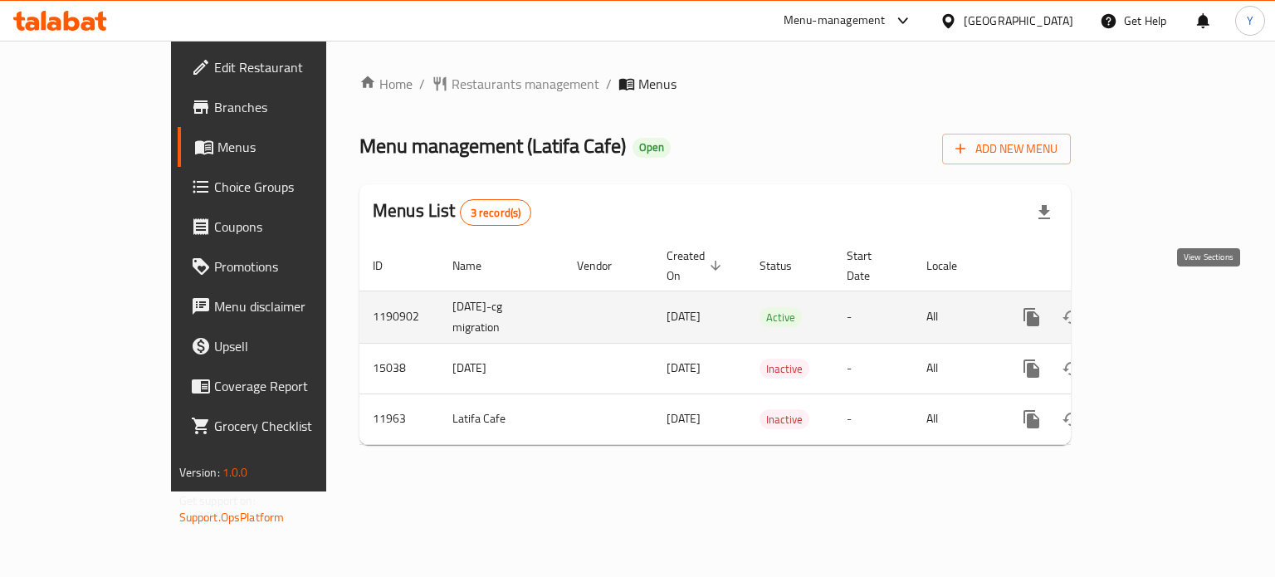
click at [1158, 310] on icon "enhanced table" at bounding box center [1151, 317] width 15 height 15
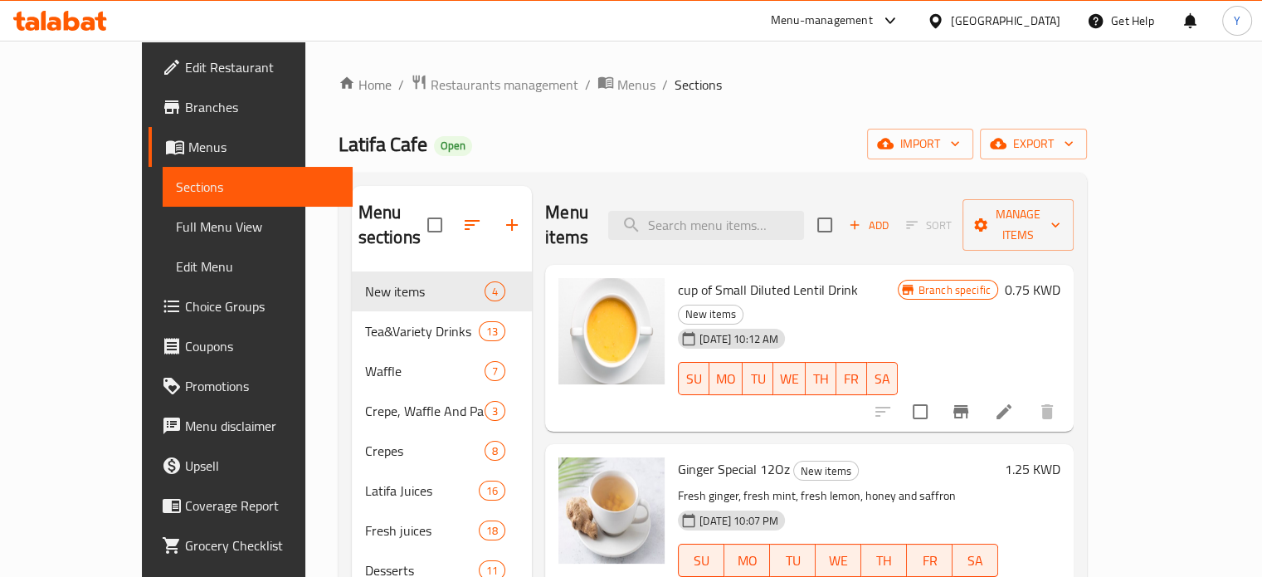
click at [720, 115] on div "Home / Restaurants management / Menus / Sections Latifa Cafe Open import export…" at bounding box center [713, 581] width 749 height 1014
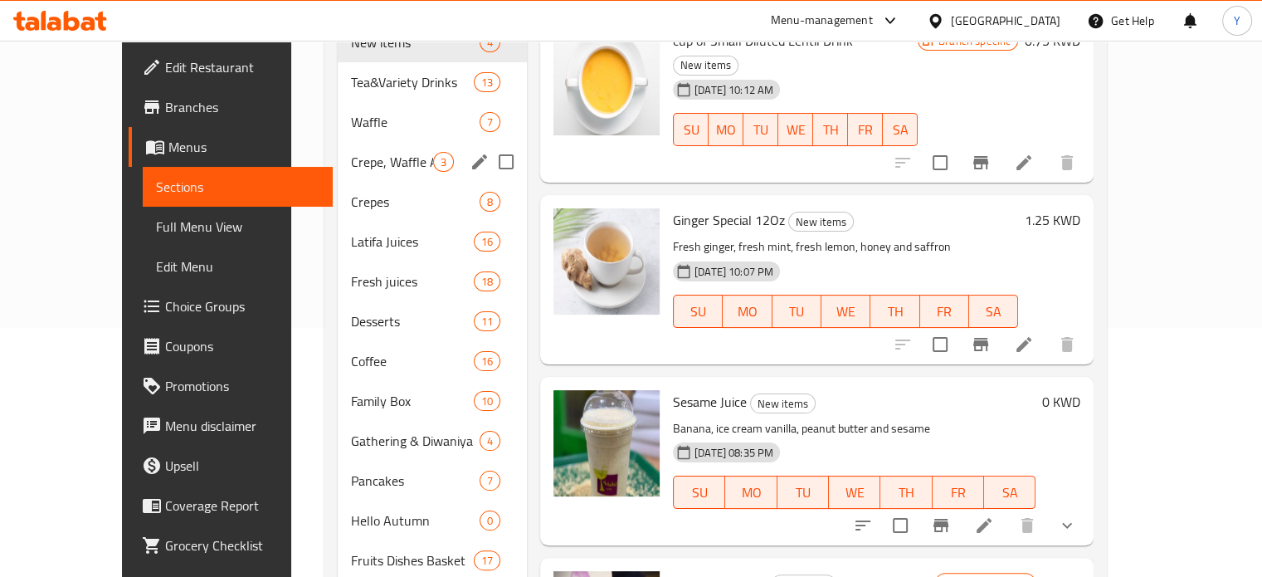
scroll to position [83, 0]
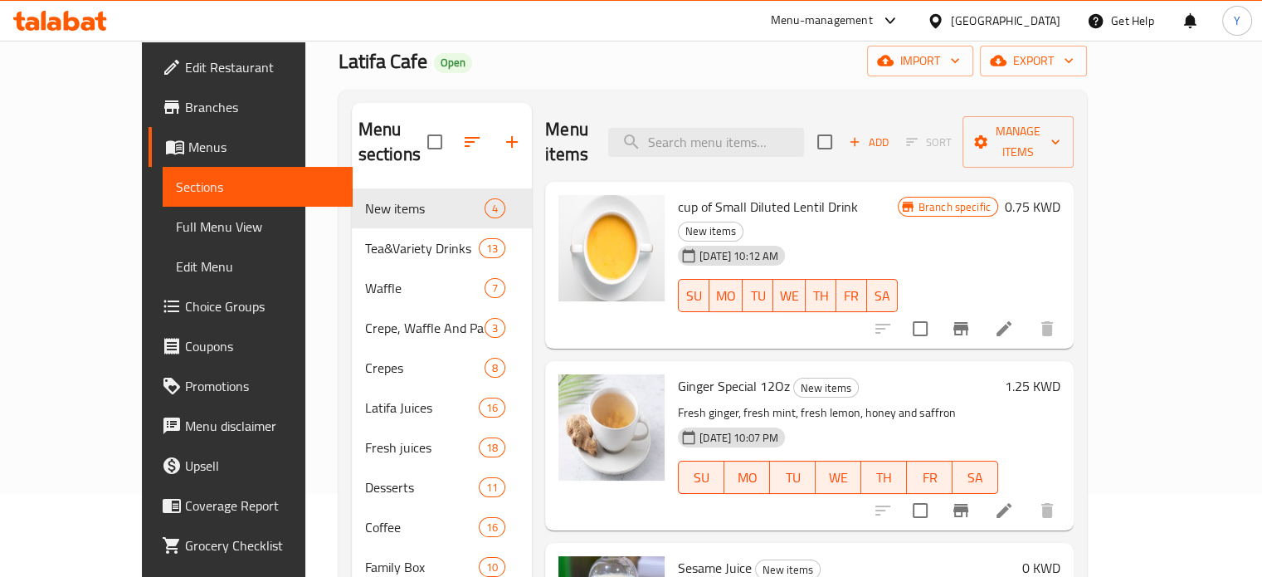
click at [640, 78] on div "Home / Restaurants management / Menus / Sections Latifa Cafe Open import export…" at bounding box center [713, 498] width 749 height 1014
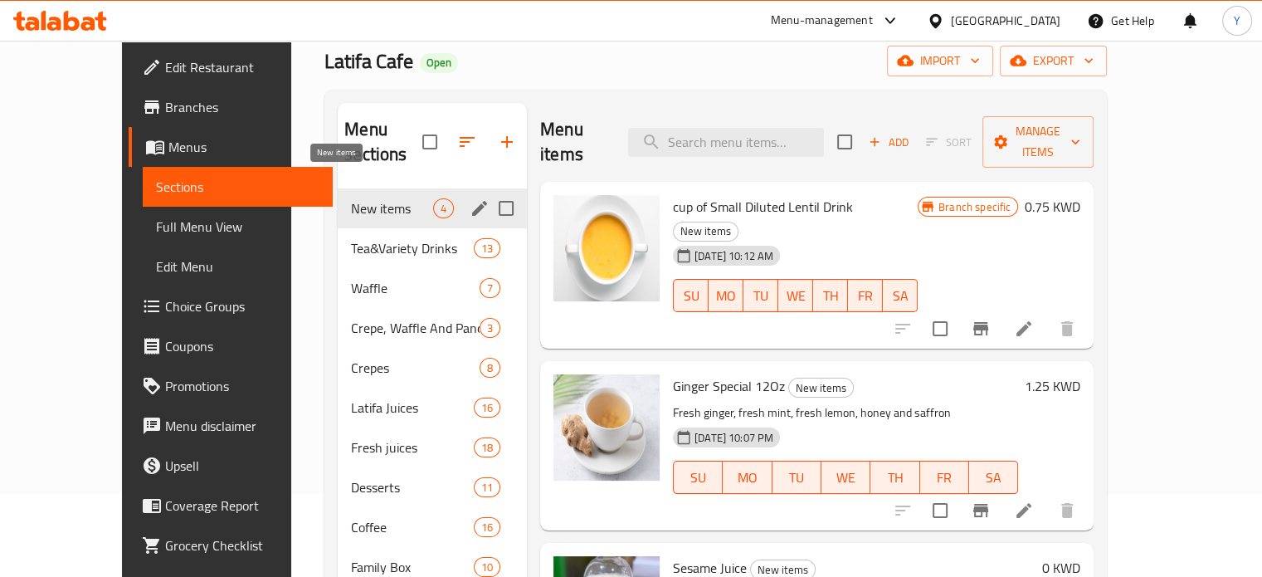
click at [351, 198] on span "New items" at bounding box center [392, 208] width 82 height 20
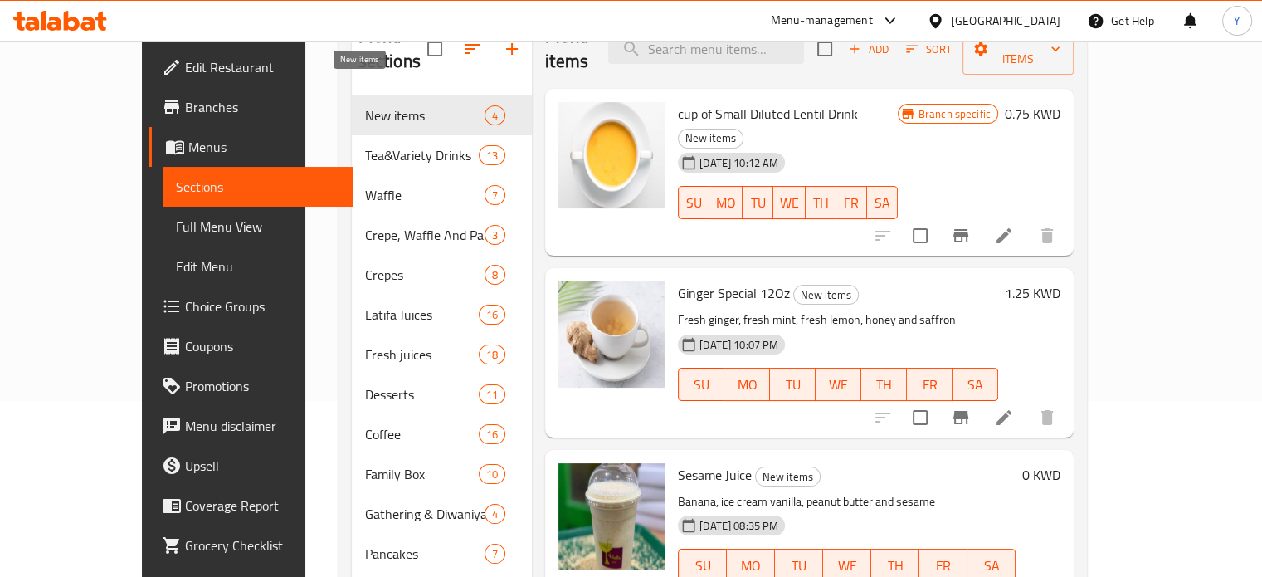
scroll to position [21, 0]
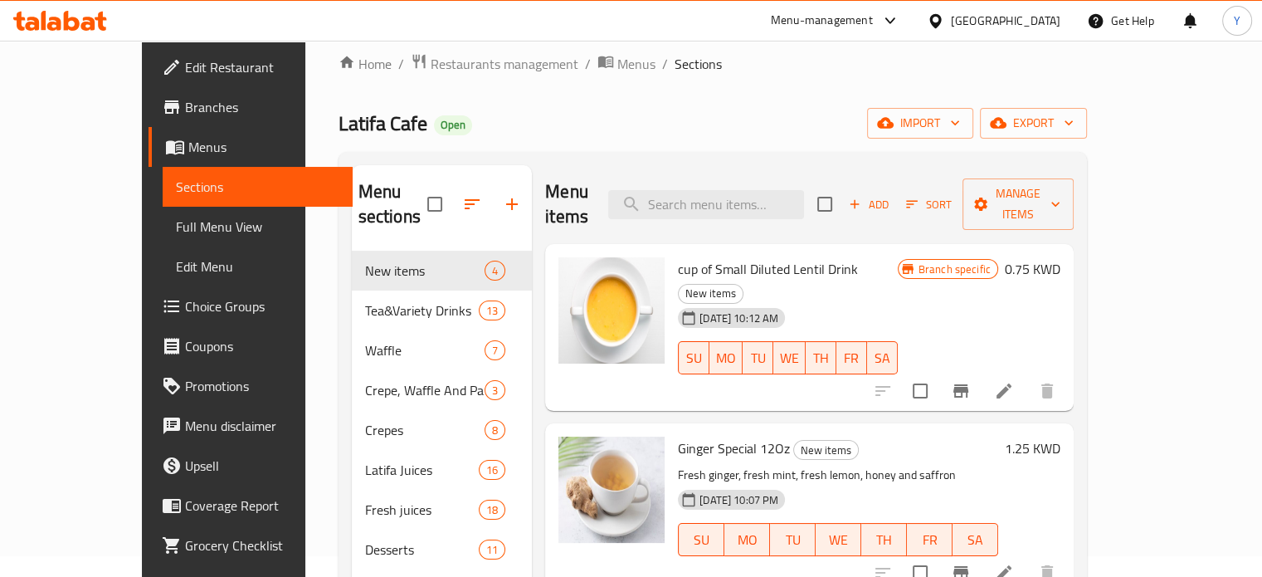
click at [649, 128] on div "Latifa Cafe Open import export" at bounding box center [713, 123] width 749 height 31
click at [744, 69] on ol "Home / Restaurants management / Menus / Sections" at bounding box center [713, 64] width 749 height 22
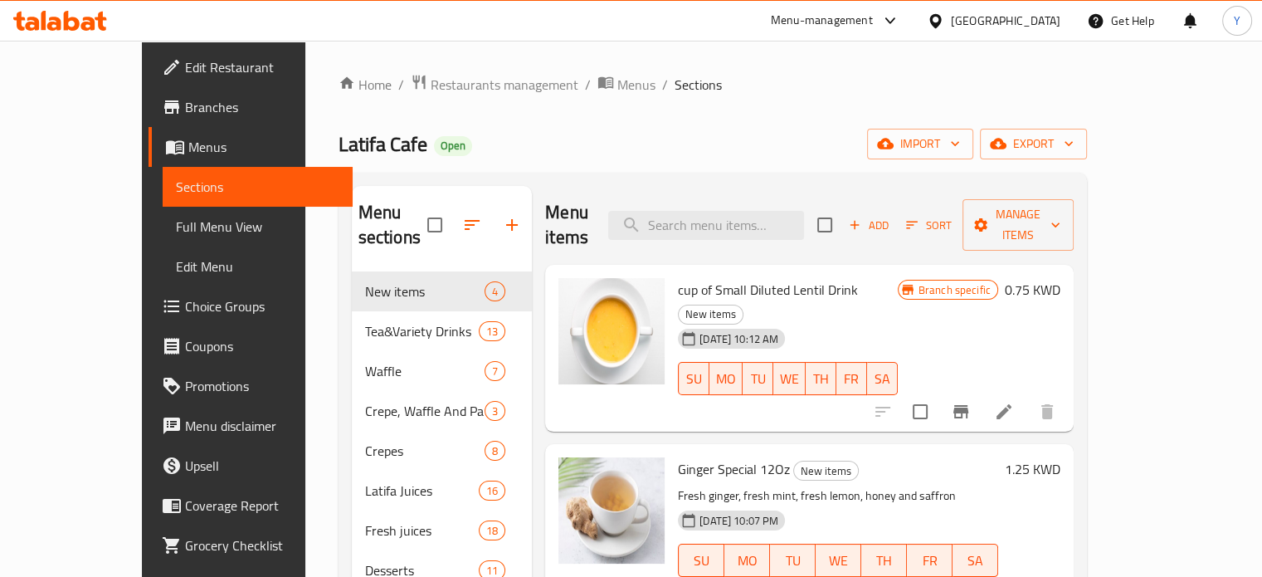
click at [744, 69] on div "Home / Restaurants management / Menus / Sections Latifa Cafe Open import export…" at bounding box center [712, 581] width 815 height 1080
click at [853, 71] on div "Home / Restaurants management / Menus / Sections Latifa Cafe Open import export…" at bounding box center [712, 581] width 815 height 1080
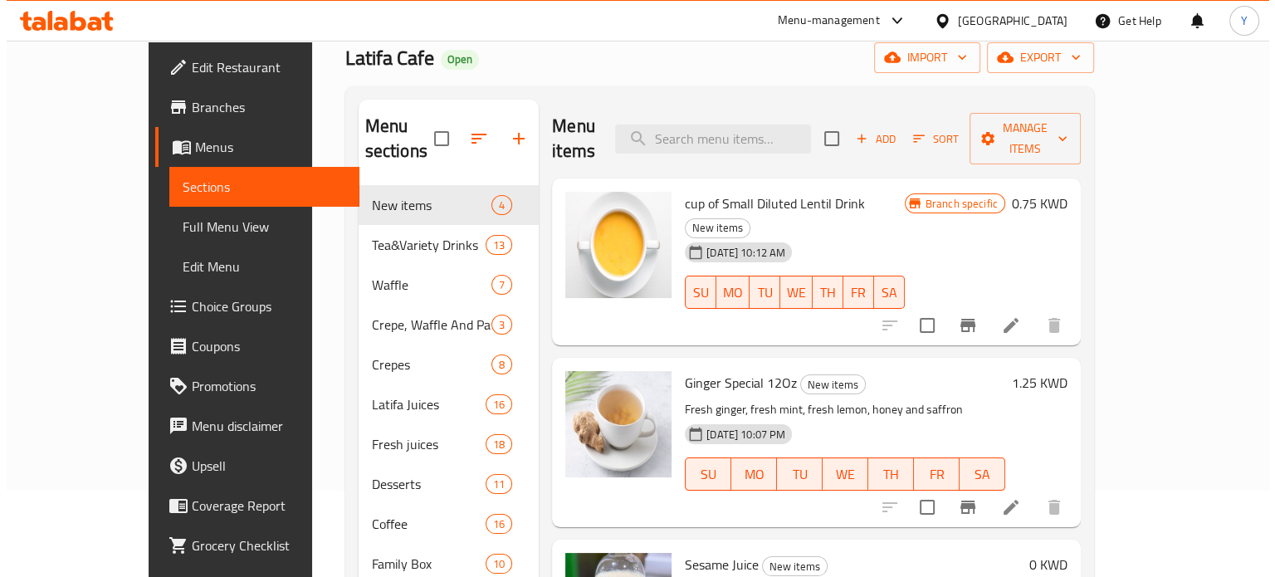
scroll to position [166, 0]
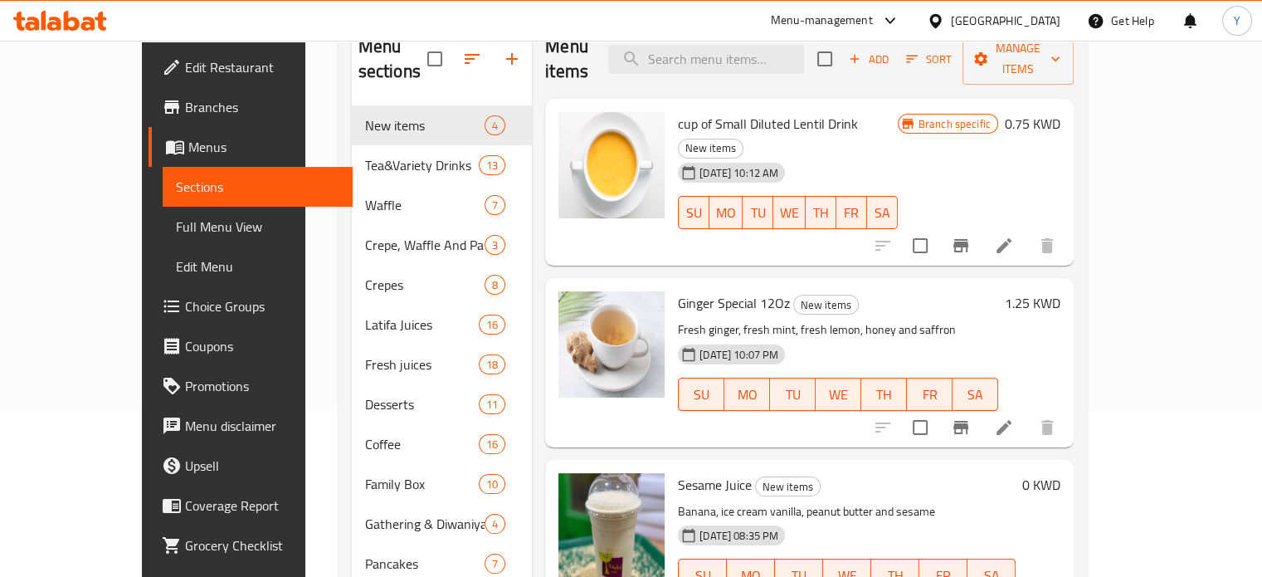
click at [897, 112] on h6 "cup of Small Diluted Lentil Drink New items" at bounding box center [787, 135] width 219 height 46
drag, startPoint x: 646, startPoint y: 97, endPoint x: 768, endPoint y: 111, distance: 122.8
click at [745, 111] on span "cup of Small Diluted Lentil Drink" at bounding box center [768, 123] width 180 height 25
click at [897, 112] on h6 "cup of Small Diluted Lentil Drink New items" at bounding box center [787, 135] width 219 height 46
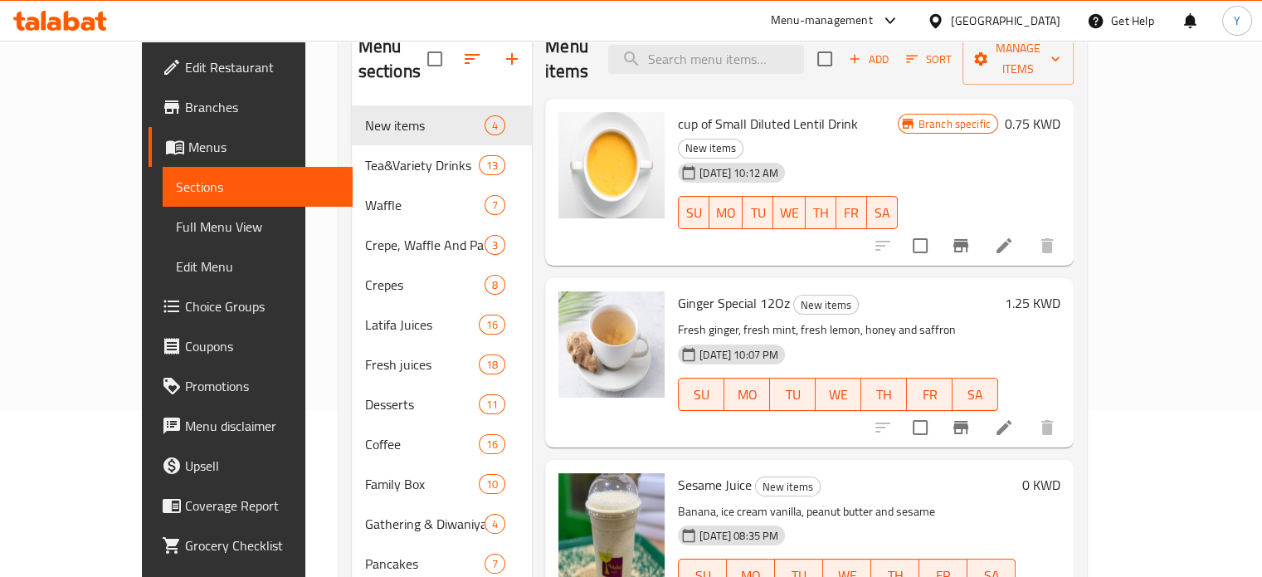
click at [959, 319] on p "Fresh ginger, fresh mint, fresh lemon, honey and saffron" at bounding box center [838, 329] width 320 height 21
click at [971, 236] on icon "Branch-specific-item" at bounding box center [961, 246] width 20 height 20
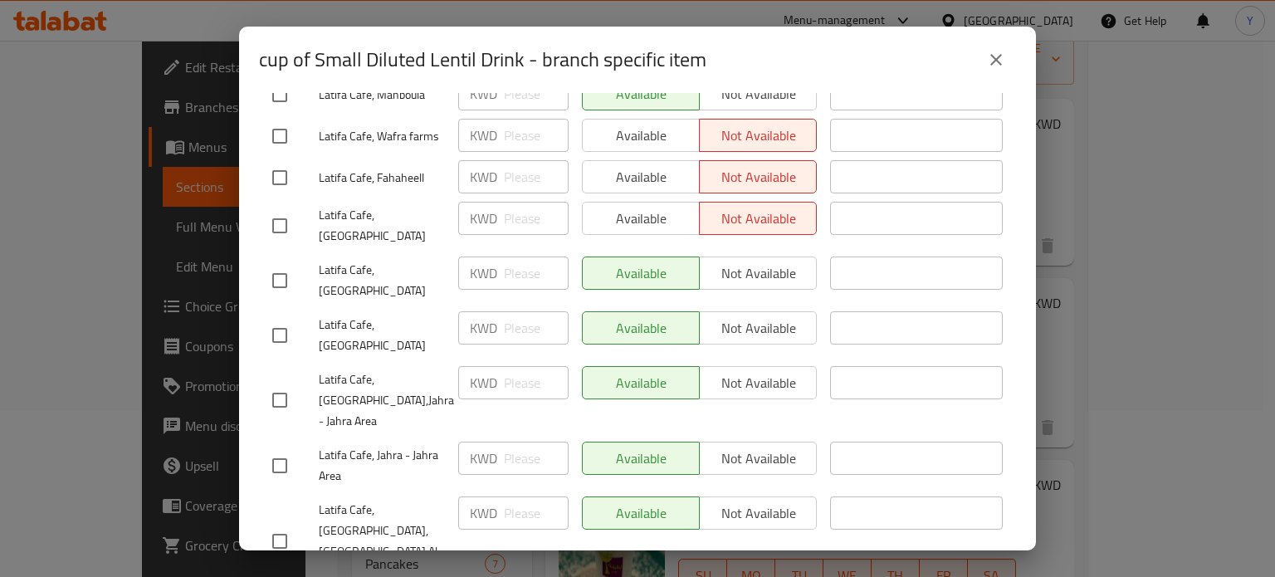
scroll to position [0, 0]
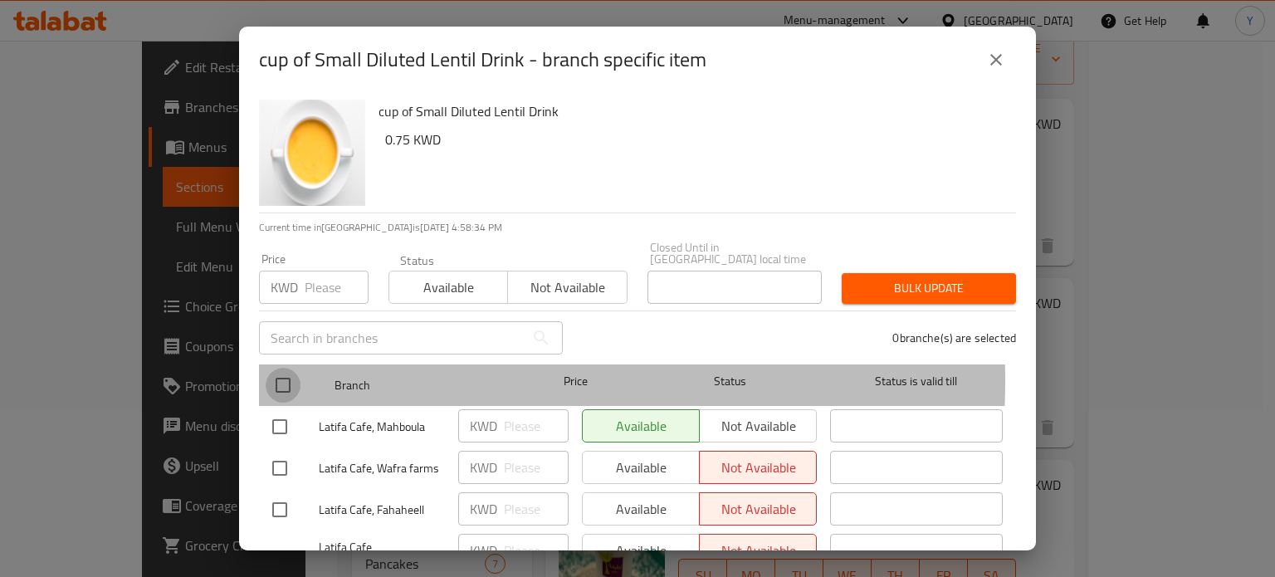
click at [278, 369] on input "checkbox" at bounding box center [283, 385] width 35 height 35
checkbox input "true"
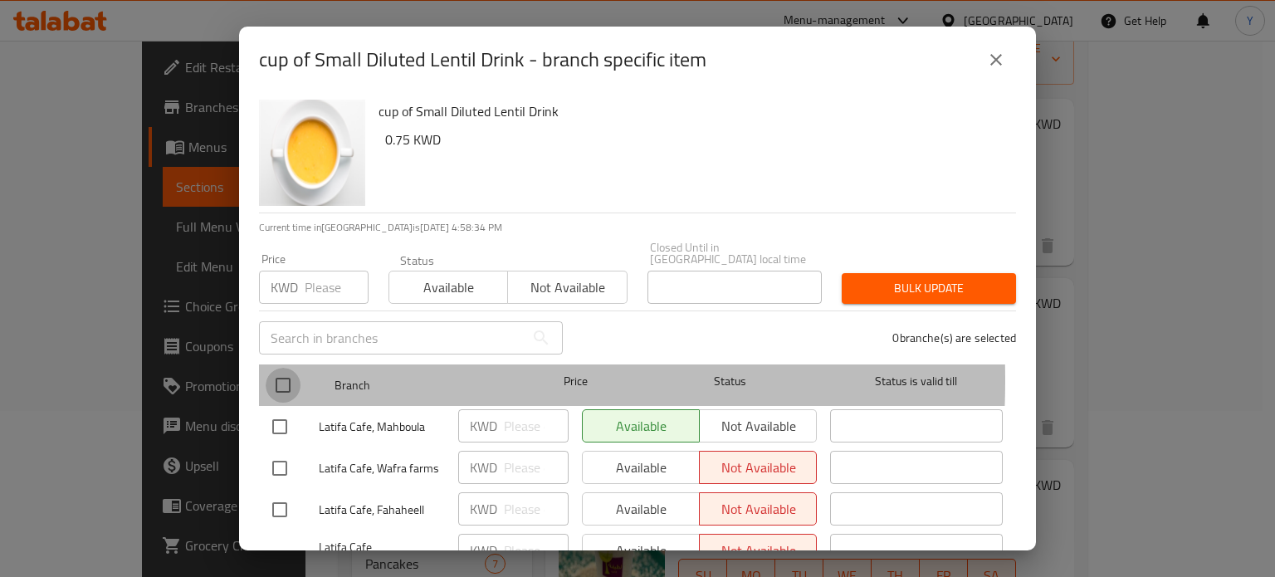
checkbox input "true"
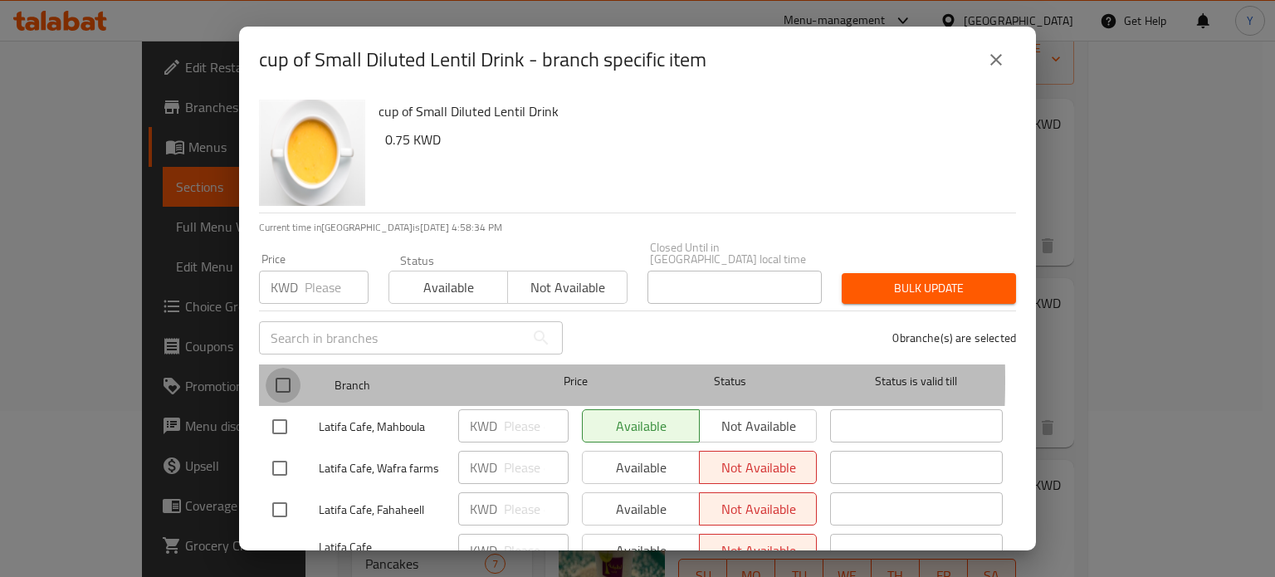
checkbox input "true"
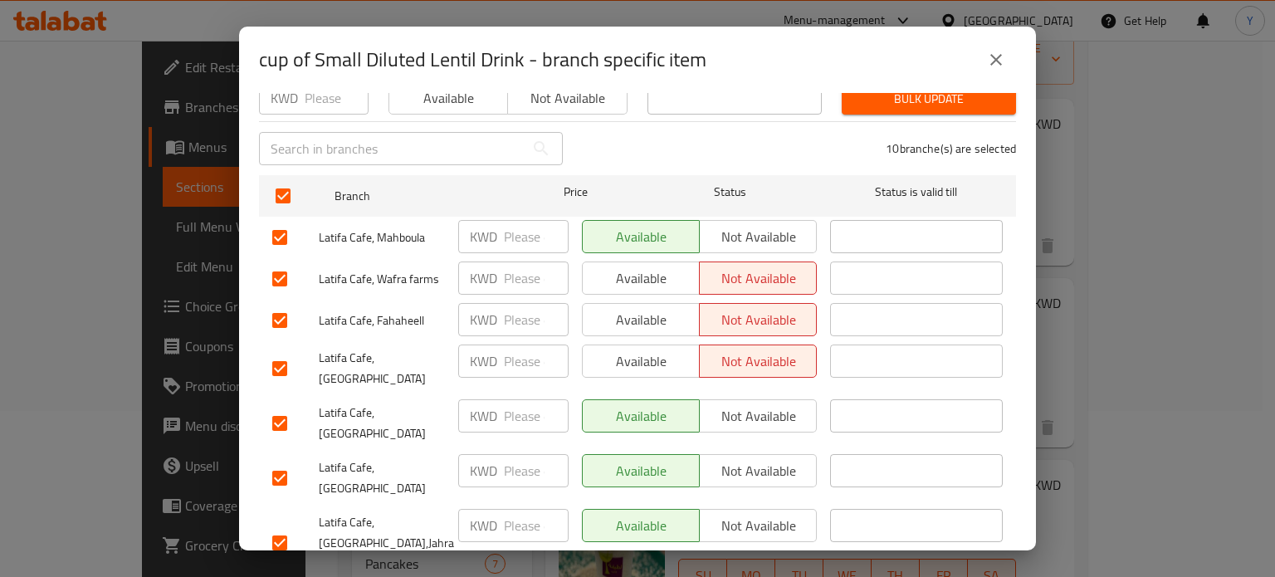
scroll to position [249, 0]
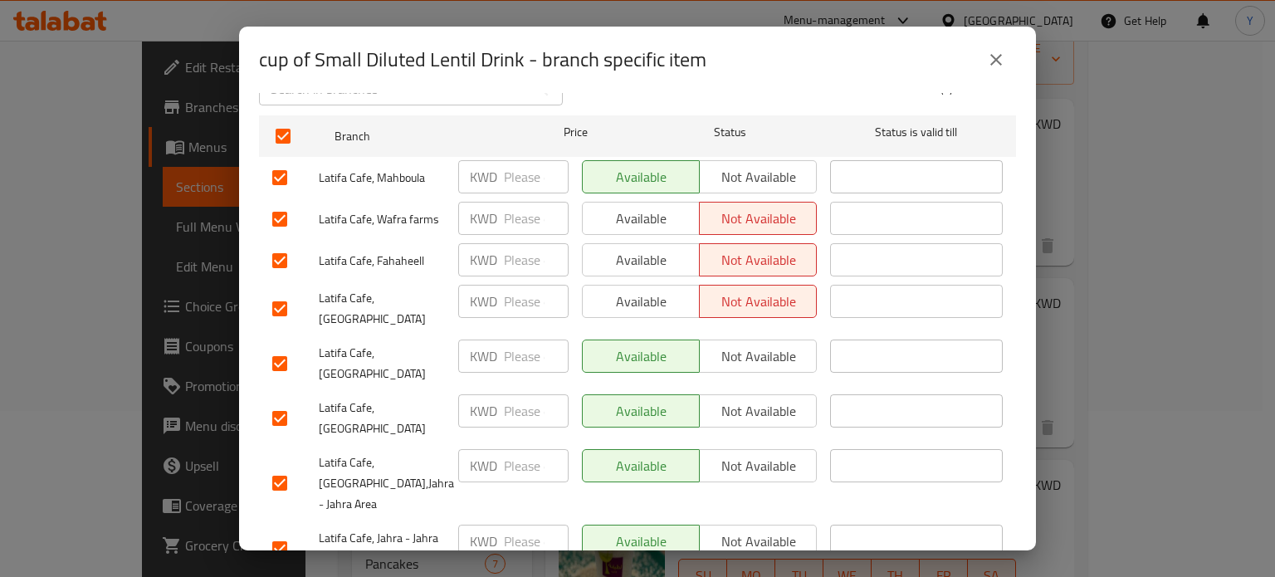
drag, startPoint x: 750, startPoint y: 168, endPoint x: 741, endPoint y: 195, distance: 28.1
click at [750, 168] on span "Not available" at bounding box center [758, 177] width 104 height 24
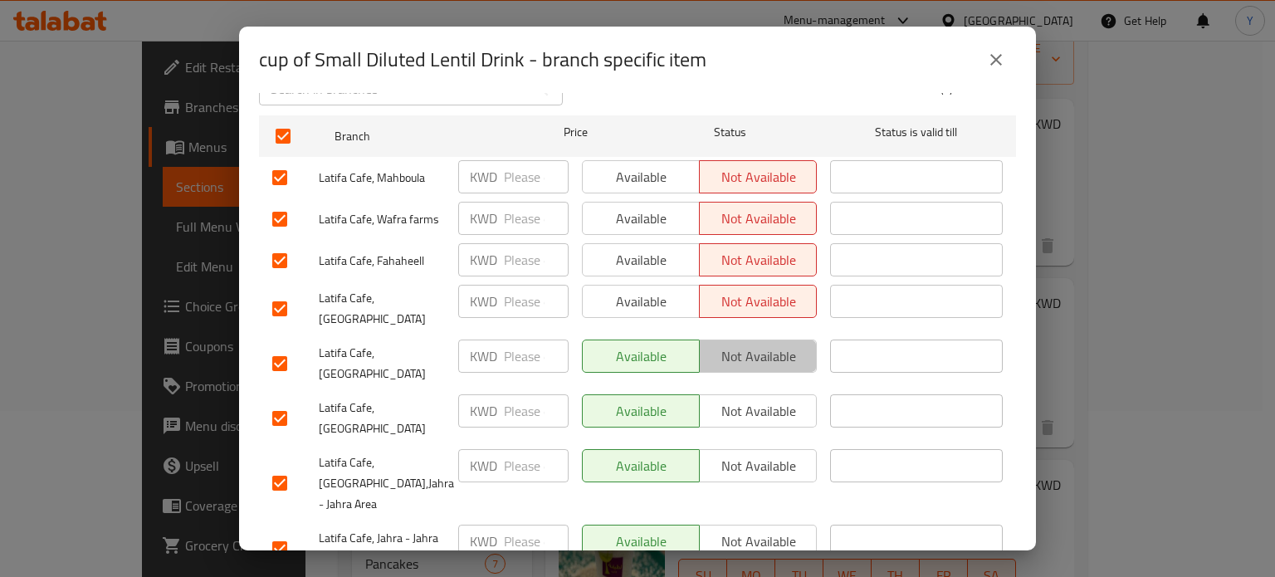
drag, startPoint x: 758, startPoint y: 339, endPoint x: 757, endPoint y: 351, distance: 11.7
click at [759, 344] on span "Not available" at bounding box center [758, 356] width 104 height 24
click at [757, 394] on button "Not available" at bounding box center [758, 410] width 118 height 33
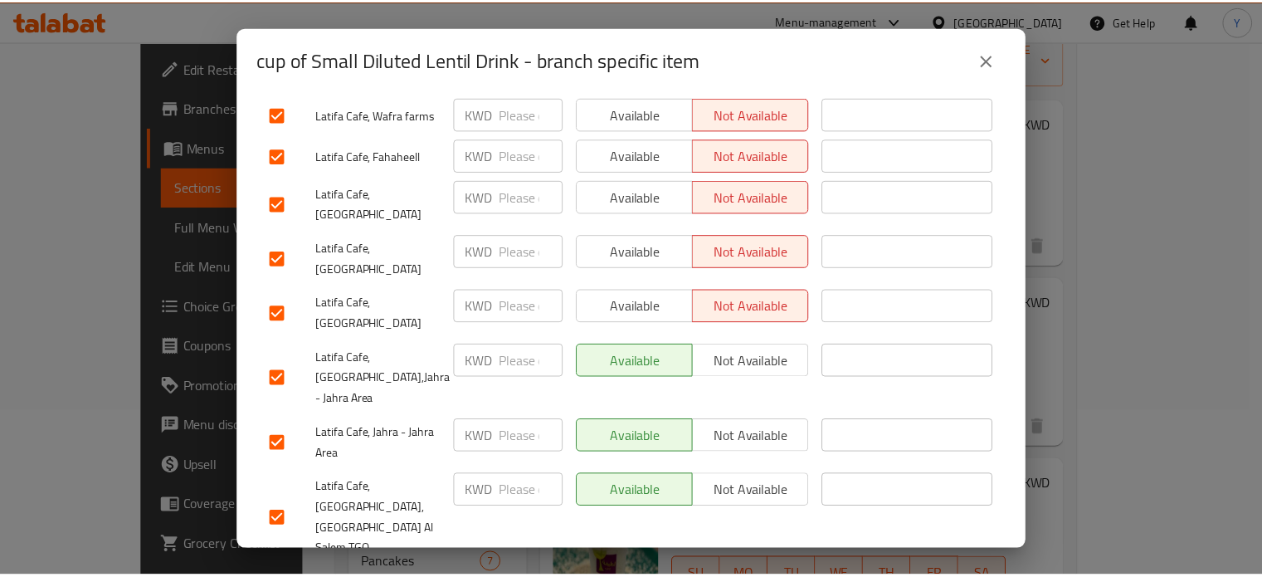
scroll to position [355, 0]
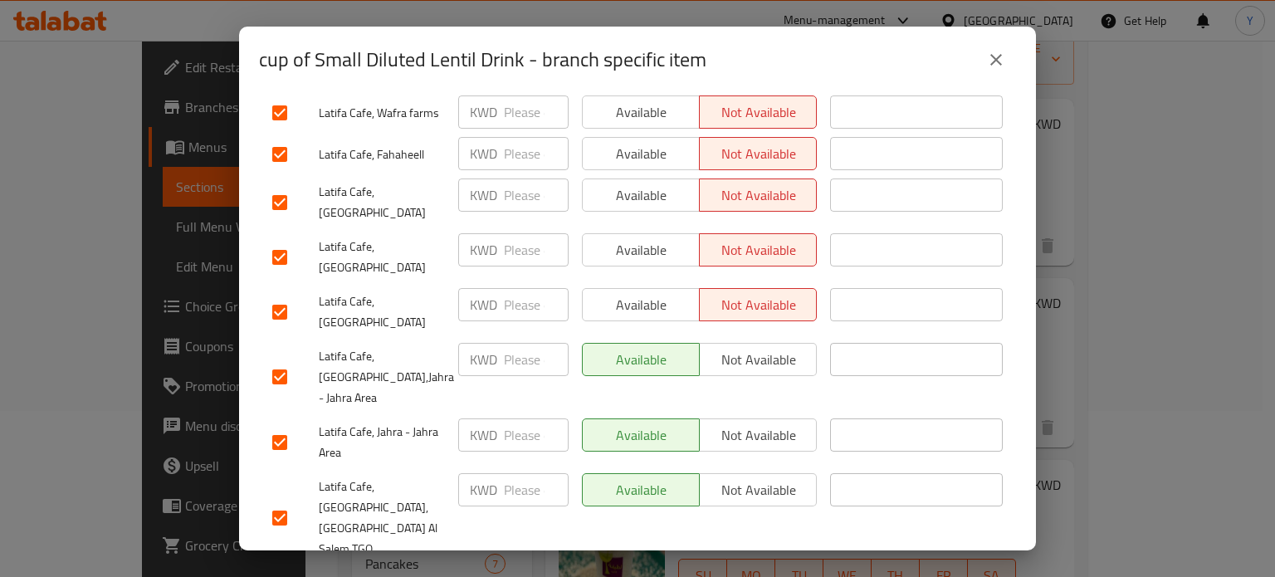
drag, startPoint x: 767, startPoint y: 305, endPoint x: 761, endPoint y: 337, distance: 32.9
click at [768, 348] on span "Not available" at bounding box center [758, 360] width 104 height 24
drag, startPoint x: 754, startPoint y: 352, endPoint x: 753, endPoint y: 367, distance: 15.0
click at [754, 423] on span "Not available" at bounding box center [758, 435] width 104 height 24
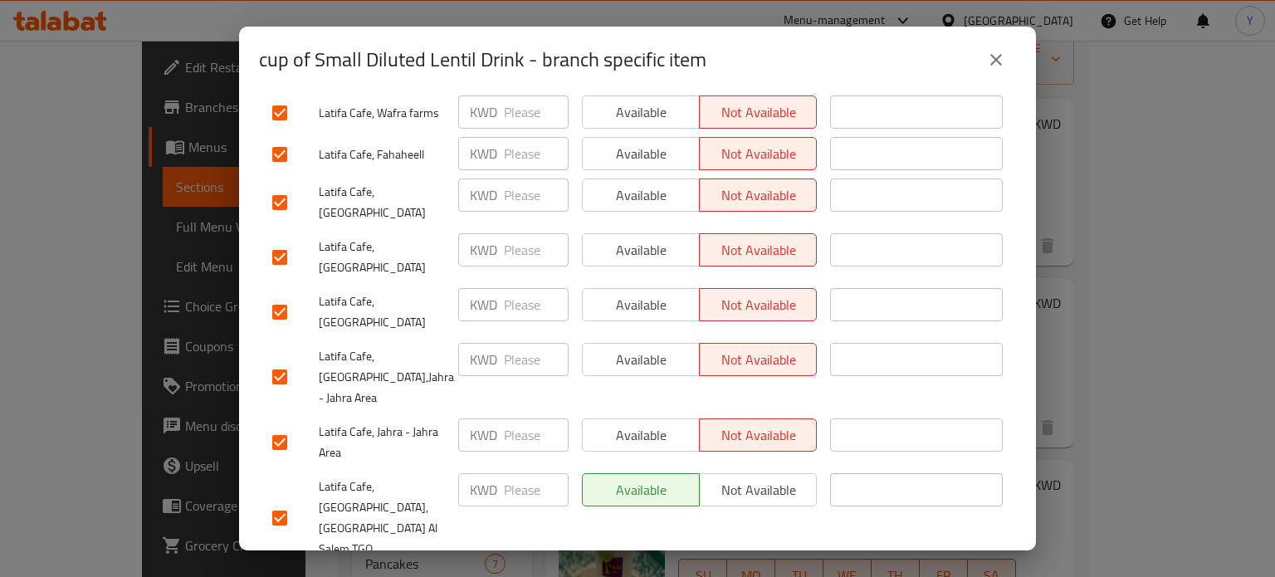
drag, startPoint x: 765, startPoint y: 417, endPoint x: 773, endPoint y: 451, distance: 34.8
click at [768, 478] on span "Not available" at bounding box center [758, 490] width 104 height 24
click at [769, 574] on span "Not available" at bounding box center [758, 586] width 104 height 24
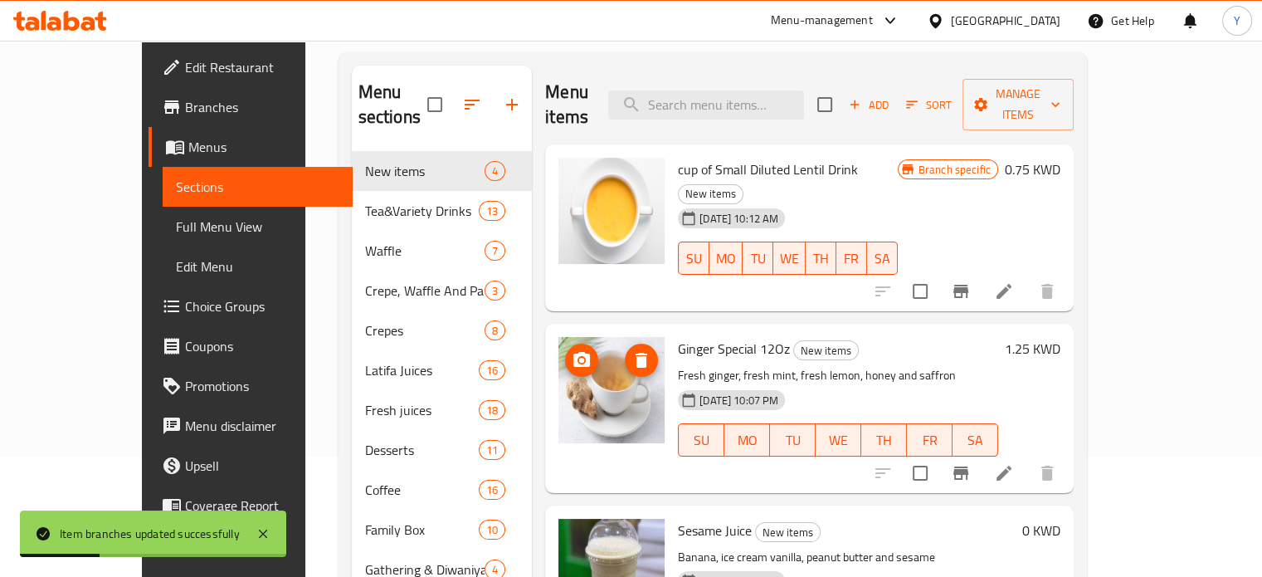
scroll to position [104, 0]
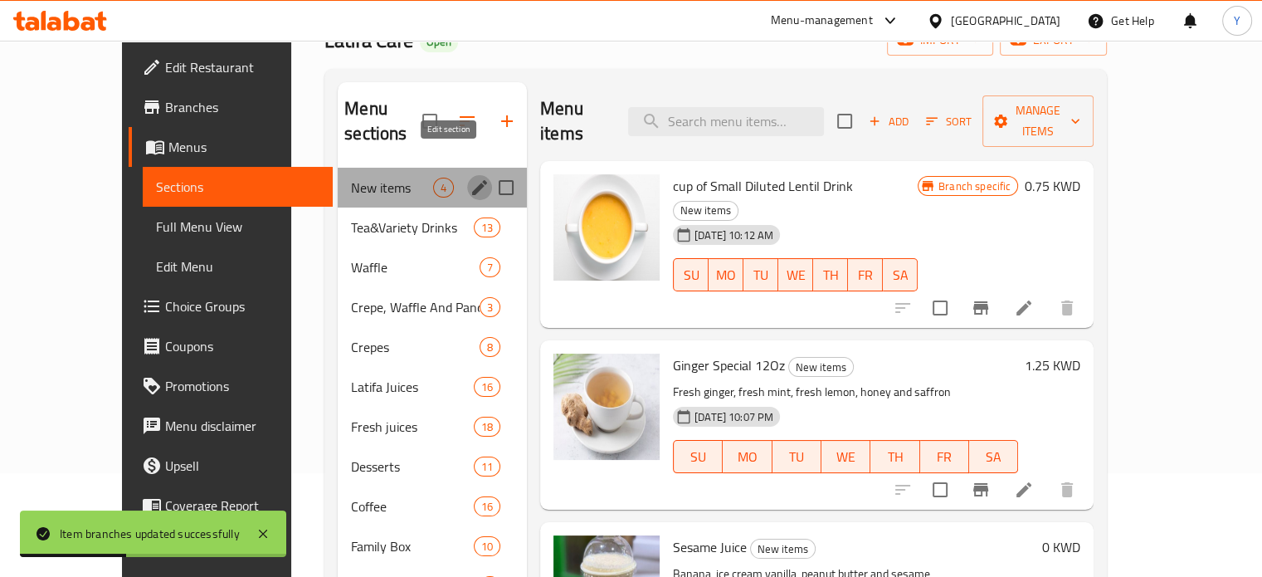
click at [467, 175] on button "edit" at bounding box center [479, 187] width 25 height 25
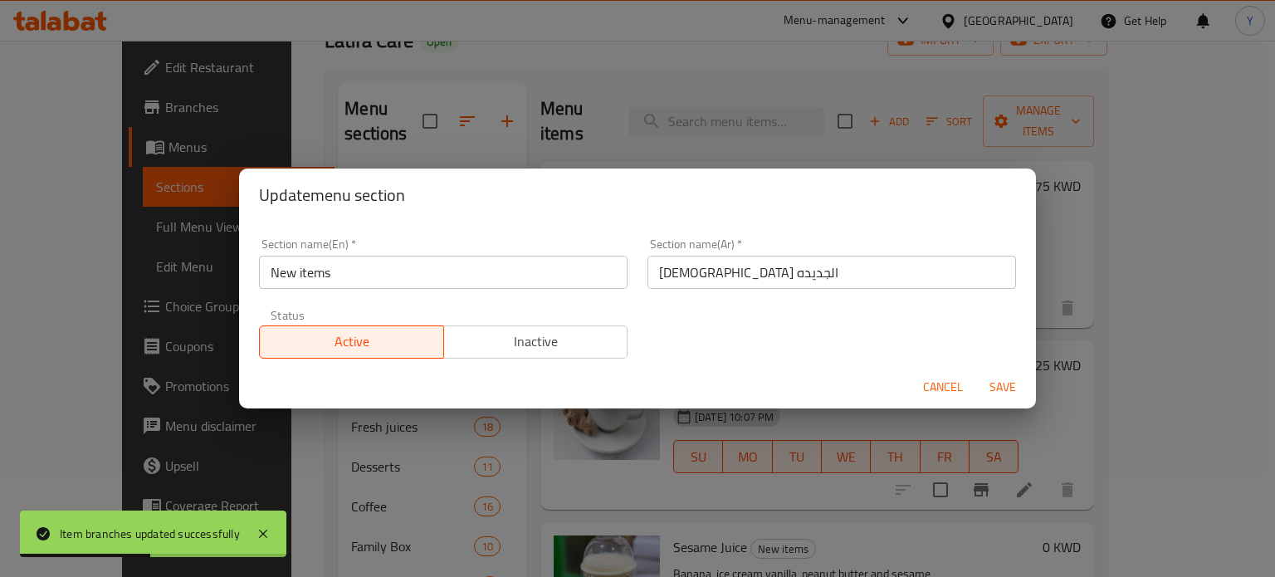
click at [531, 334] on span "Inactive" at bounding box center [536, 341] width 171 height 24
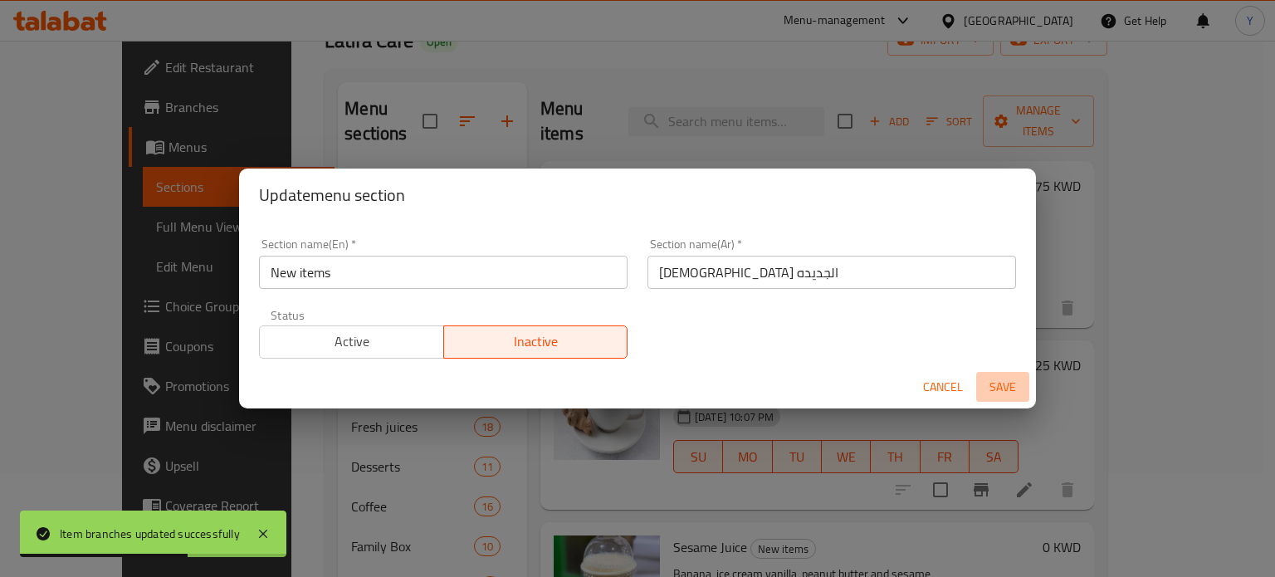
click at [1009, 389] on span "Save" at bounding box center [1003, 387] width 40 height 21
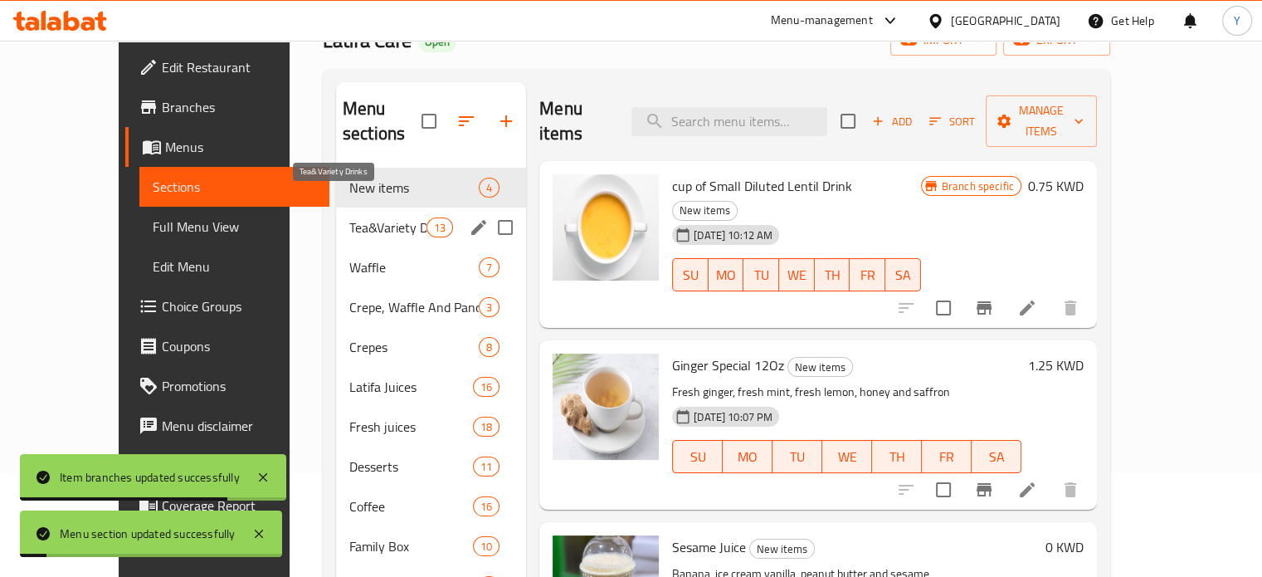
click at [349, 217] on span "Tea&Variety Drinks" at bounding box center [387, 227] width 77 height 20
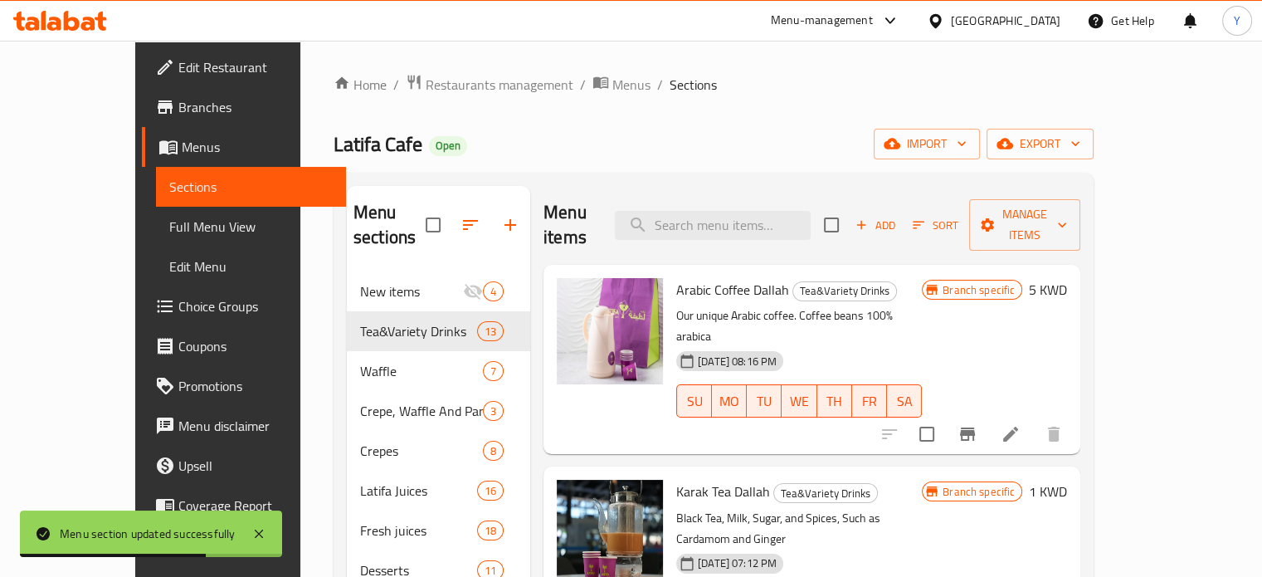
click at [679, 134] on div "Latifa Cafe Open import export" at bounding box center [714, 144] width 760 height 31
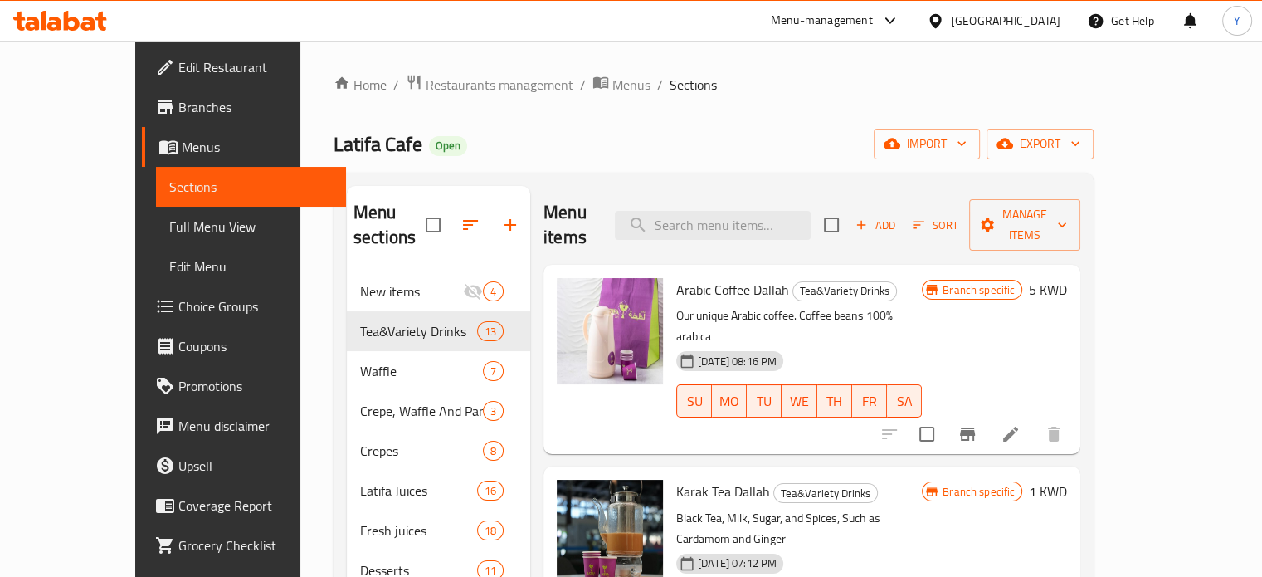
click at [763, 82] on ol "Home / Restaurants management / Menus / Sections" at bounding box center [714, 85] width 760 height 22
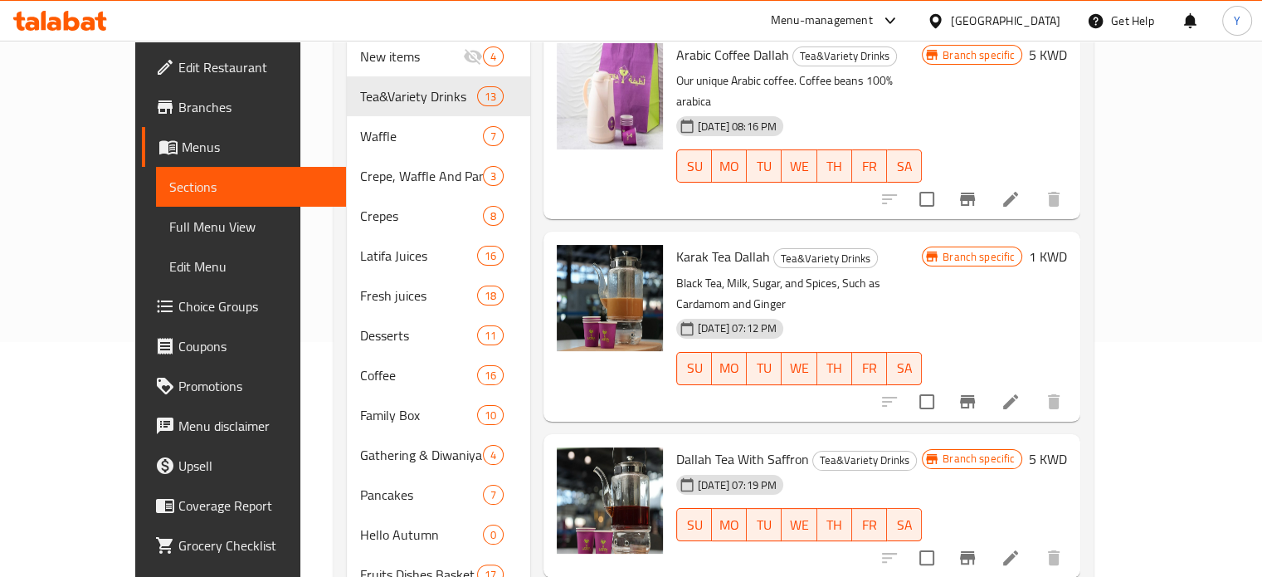
scroll to position [236, 0]
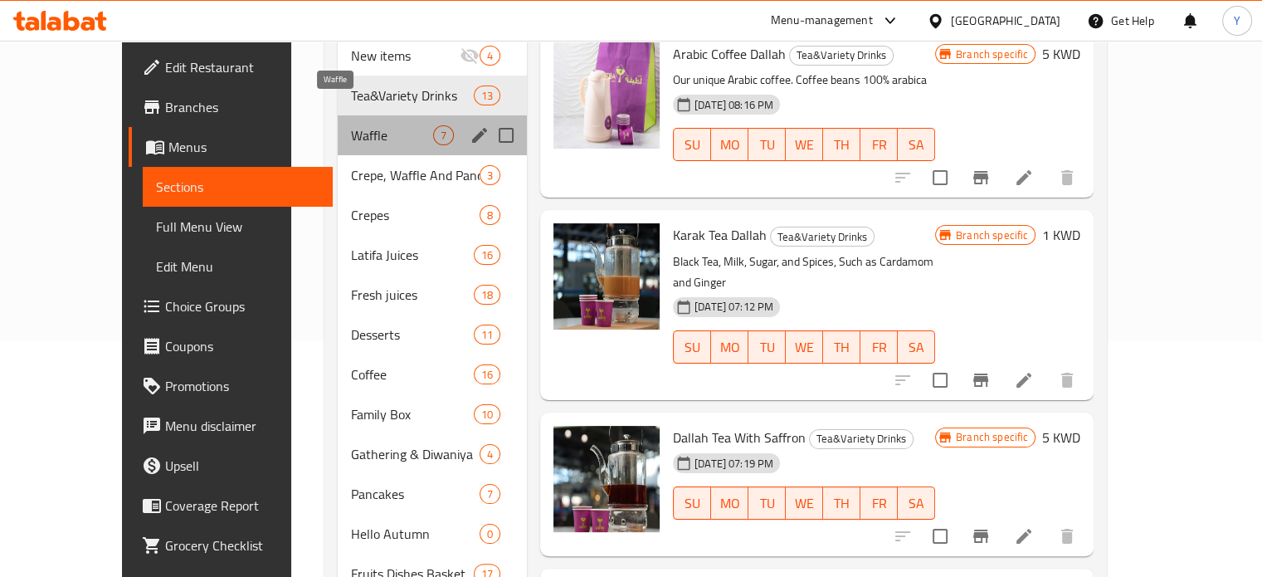
click at [351, 125] on span "Waffle" at bounding box center [392, 135] width 82 height 20
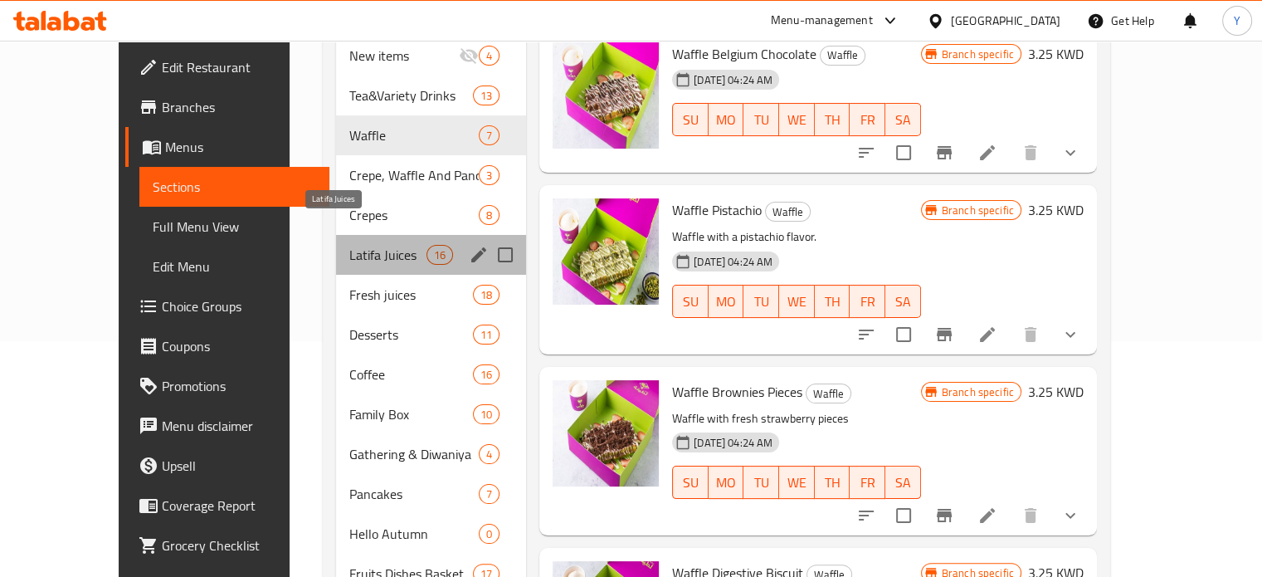
click at [349, 245] on span "Latifa Juices" at bounding box center [387, 255] width 77 height 20
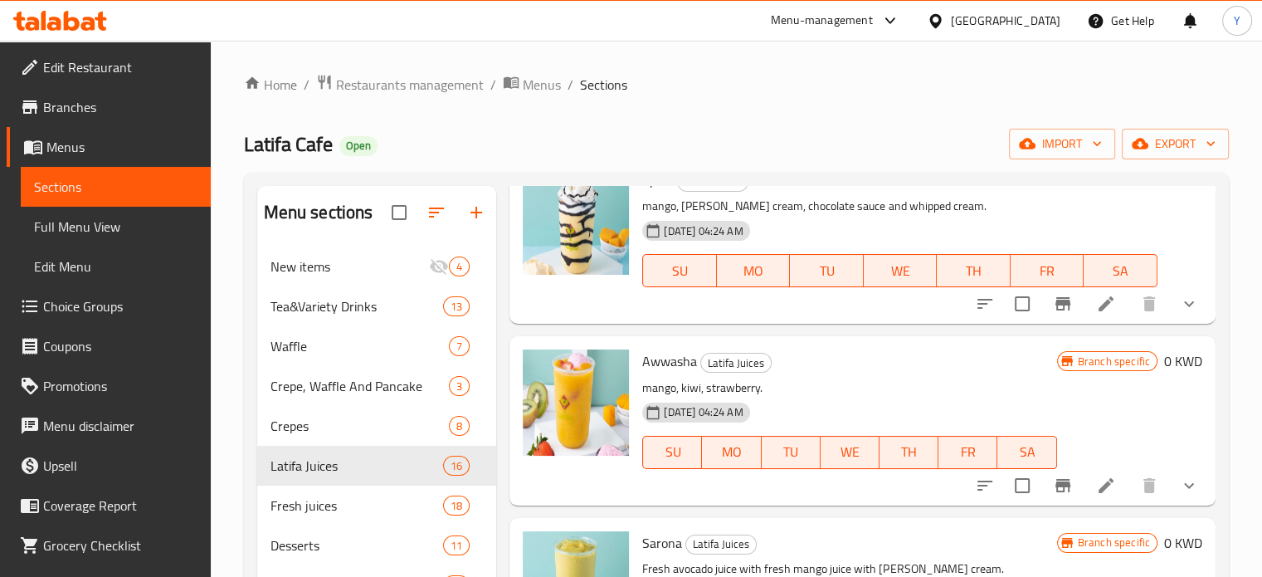
scroll to position [1660, 0]
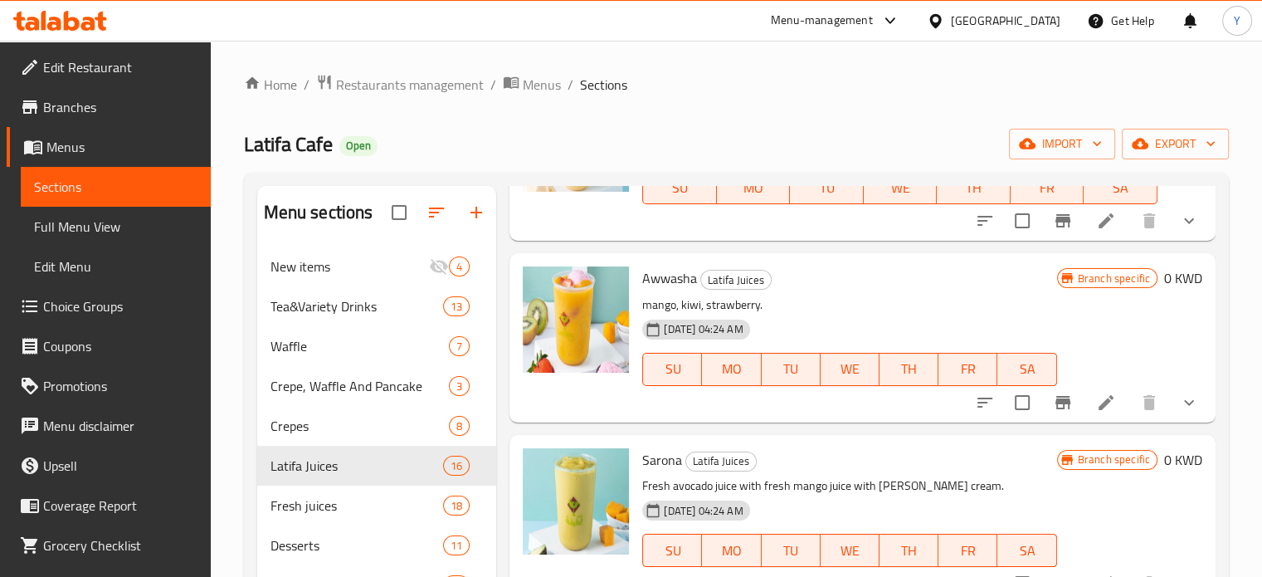
click at [891, 299] on p "mango, kiwi, strawberry." at bounding box center [849, 305] width 414 height 21
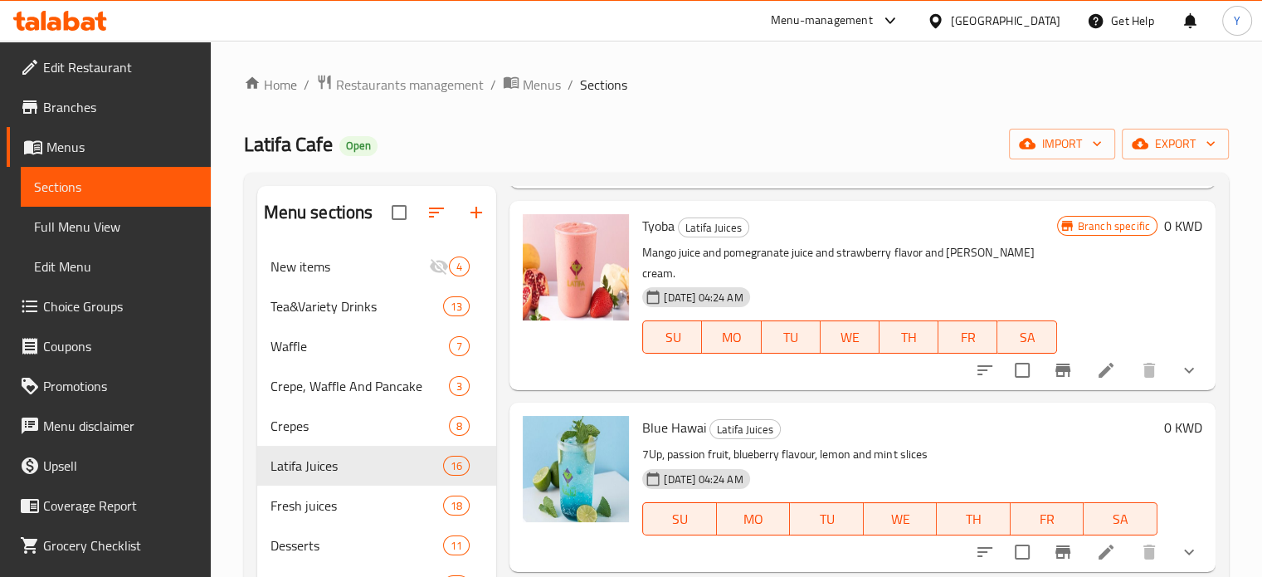
scroll to position [2120, 0]
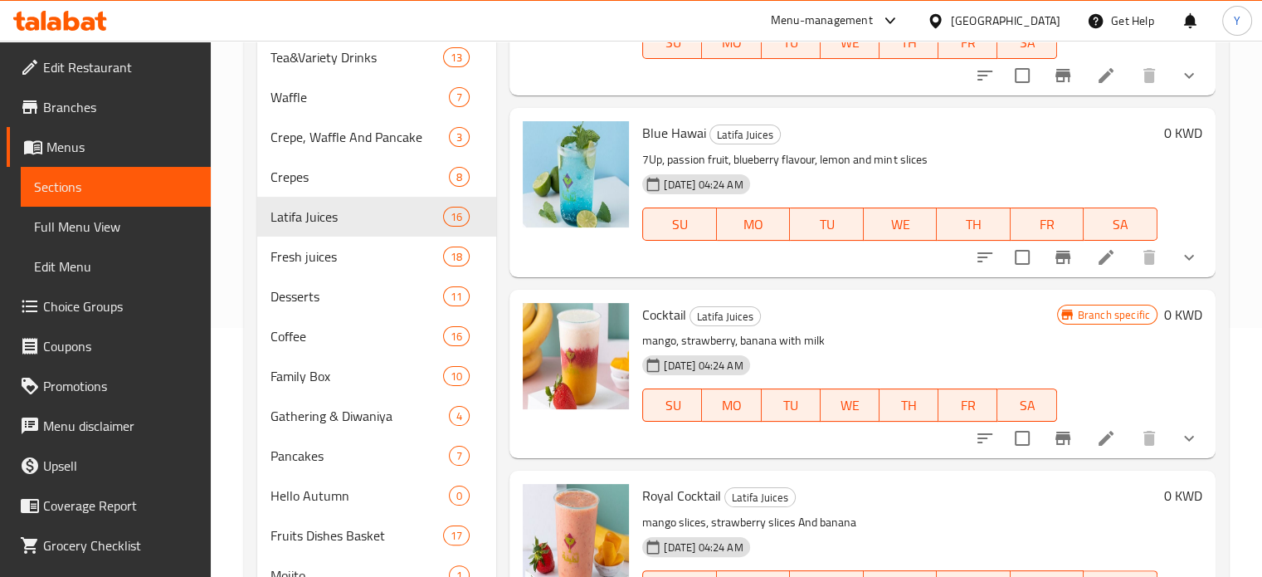
click at [1245, 306] on div "Home / Restaurants management / Menus / Sections Latifa Cafe Open import export…" at bounding box center [736, 320] width 1051 height 1056
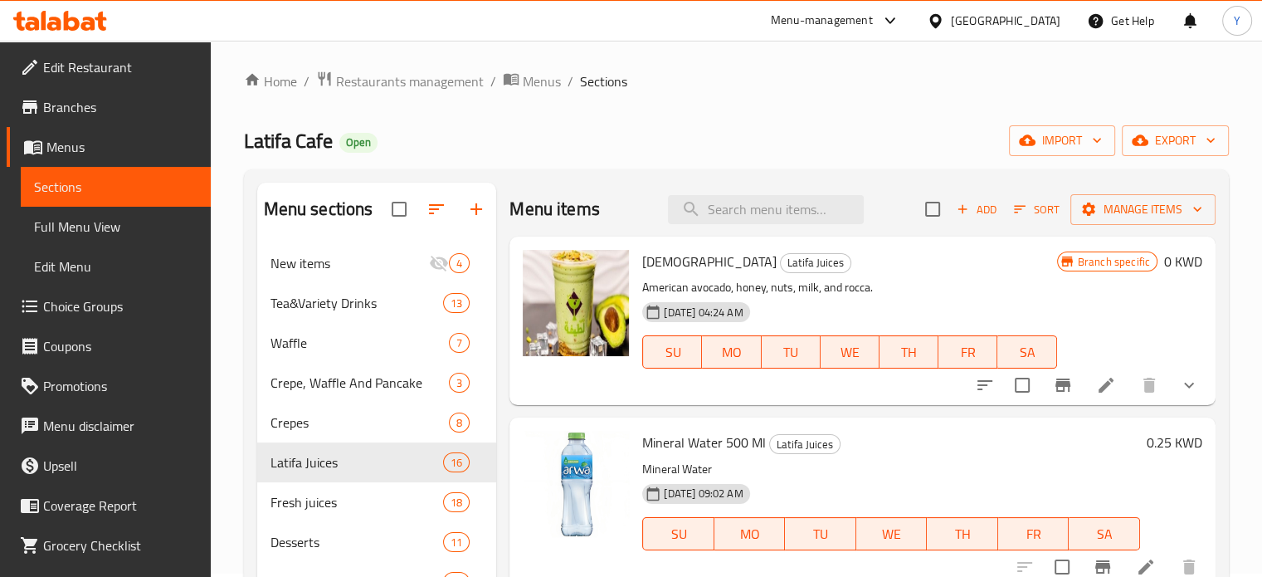
scroll to position [0, 0]
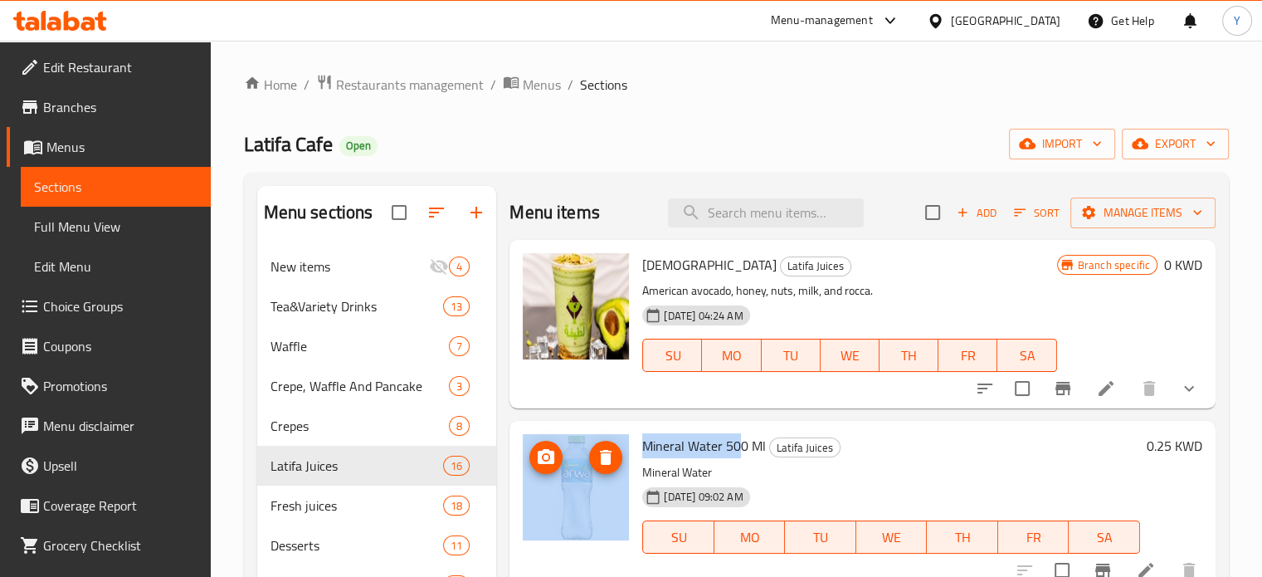
drag, startPoint x: 737, startPoint y: 447, endPoint x: 655, endPoint y: 380, distance: 106.2
click at [612, 431] on div "Mineral Water 500 Ml Latifa Juices Mineral Water [DATE] 09:02 AM SU MO TU WE TH…" at bounding box center [862, 504] width 693 height 155
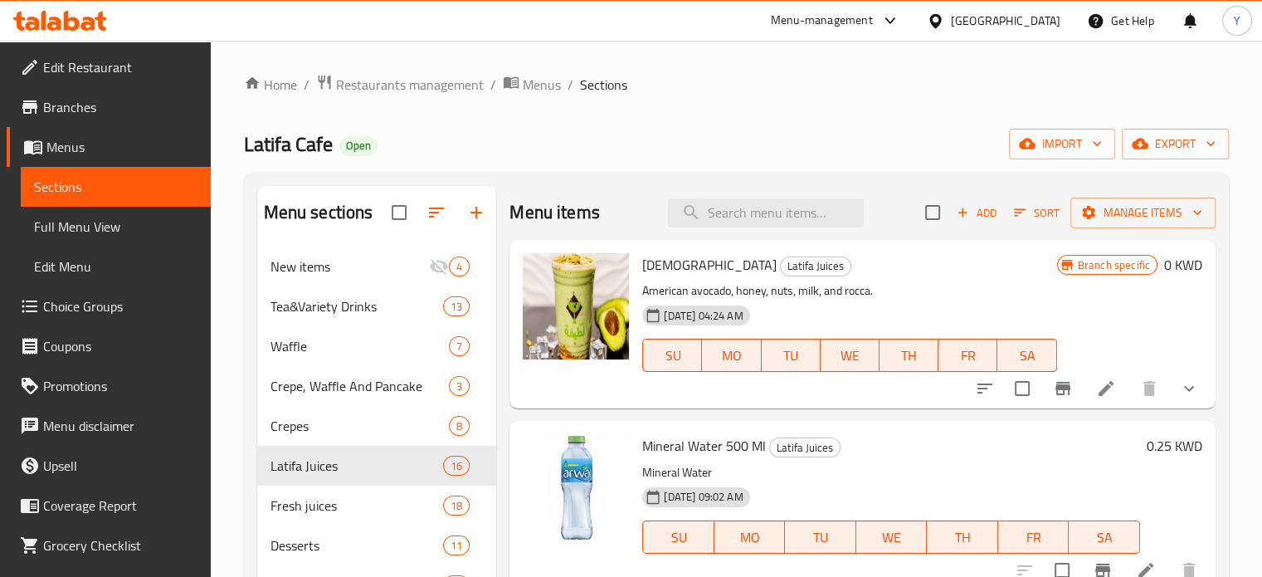
click at [776, 108] on div "Home / Restaurants management / Menus / Sections Latifa Cafe Open import export…" at bounding box center [736, 568] width 985 height 989
click at [814, 151] on div "Latifa Cafe Open import export" at bounding box center [736, 144] width 985 height 31
drag, startPoint x: 664, startPoint y: 437, endPoint x: 655, endPoint y: 432, distance: 10.0
click at [647, 432] on div "Mineral Water 500 Ml Latifa Juices Mineral Water [DATE] 09:02 AM SU MO TU WE TH…" at bounding box center [891, 504] width 511 height 155
click at [754, 159] on div "Home / Restaurants management / Menus / Sections Latifa Cafe Open import export…" at bounding box center [736, 568] width 985 height 989
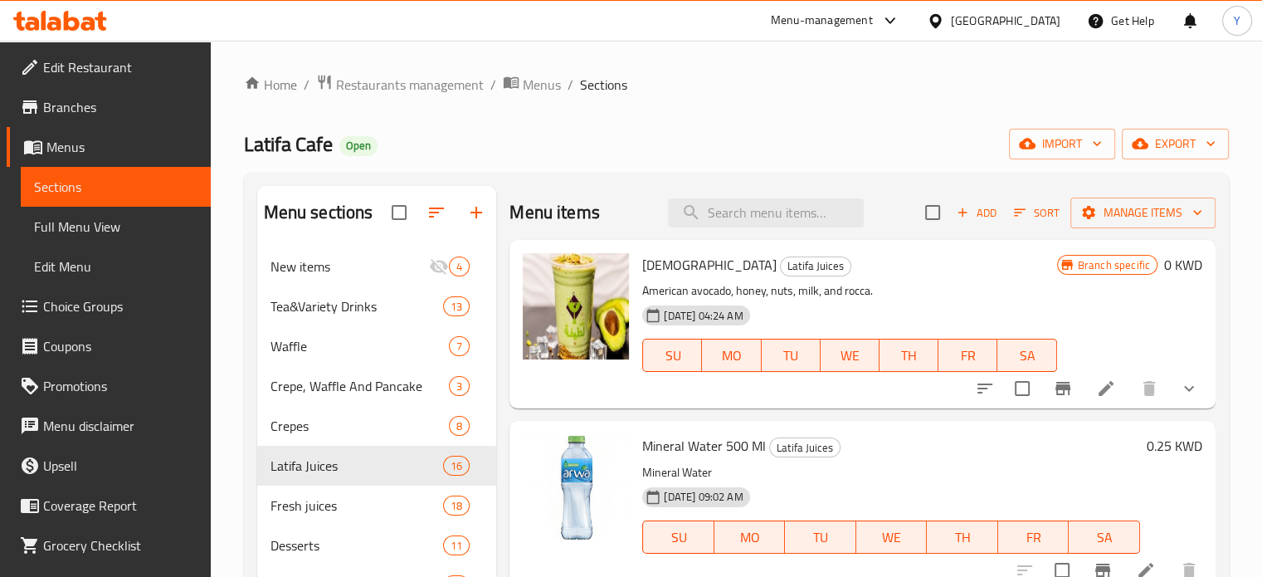
drag, startPoint x: 1020, startPoint y: 100, endPoint x: 521, endPoint y: 229, distance: 515.3
click at [1002, 99] on div "Home / Restaurants management / Menus / Sections Latifa Cafe Open import export…" at bounding box center [736, 568] width 985 height 989
click at [303, 508] on span "Fresh juices" at bounding box center [334, 505] width 127 height 20
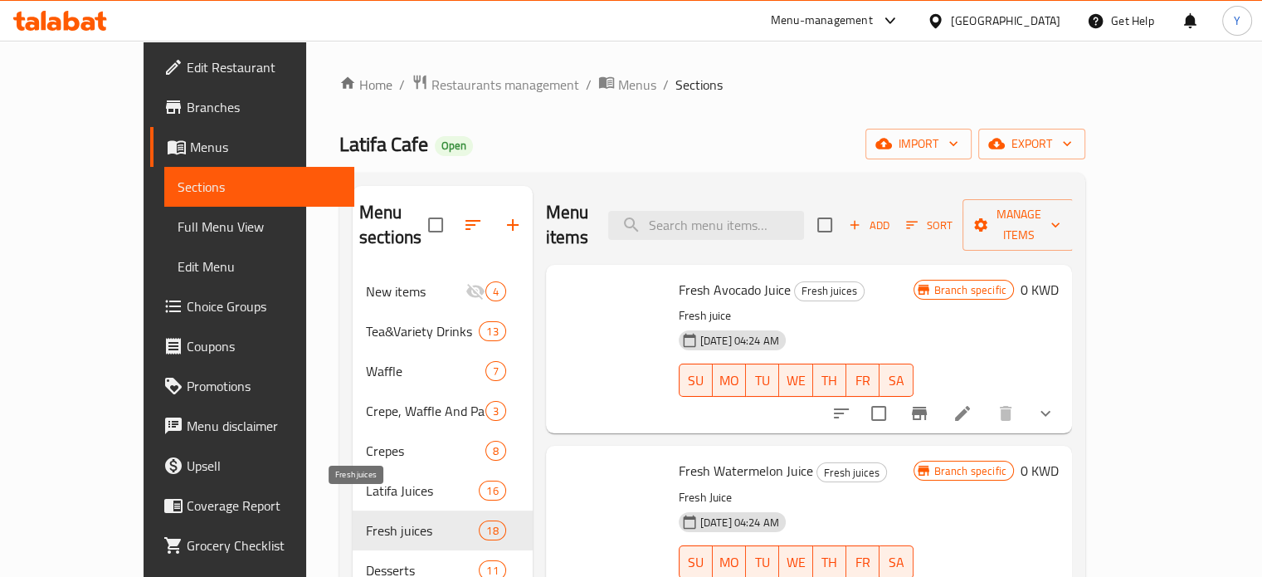
click at [707, 132] on div "Latifa Cafe Open import export" at bounding box center [712, 144] width 746 height 31
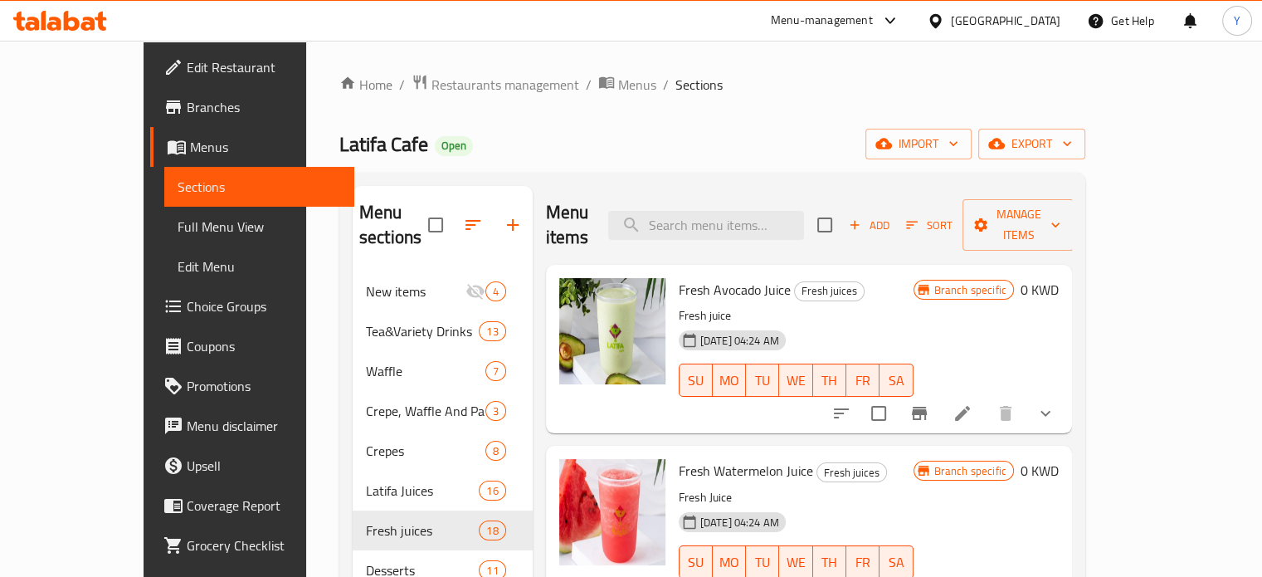
click at [718, 130] on div "Latifa Cafe Open import export" at bounding box center [712, 144] width 746 height 31
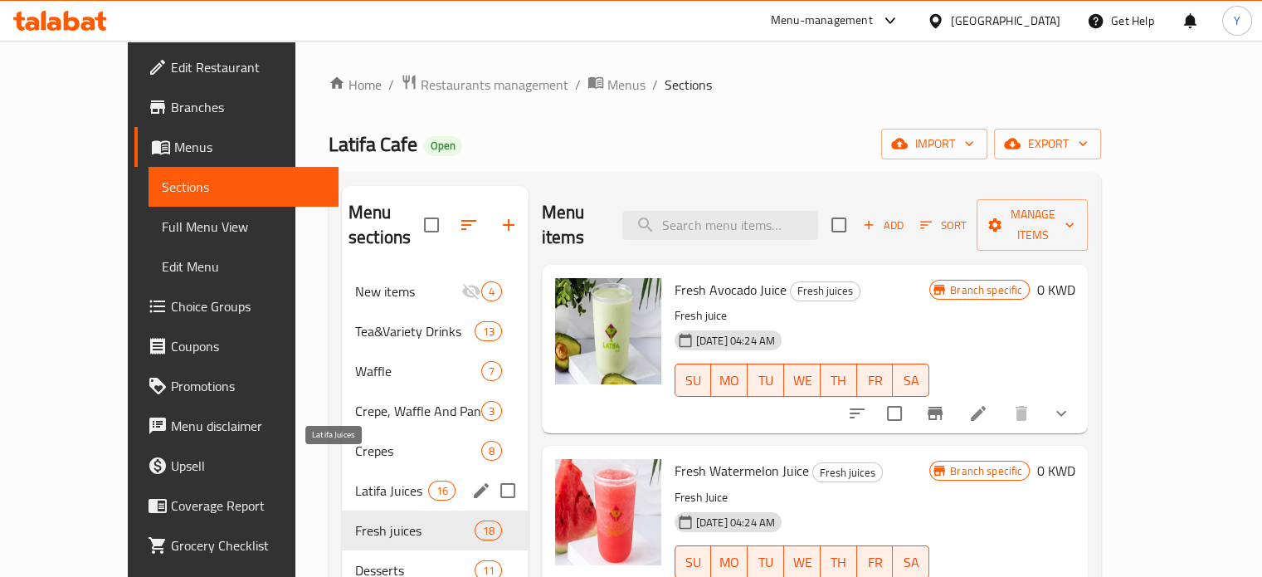
click at [355, 480] on span "Latifa Juices" at bounding box center [392, 490] width 74 height 20
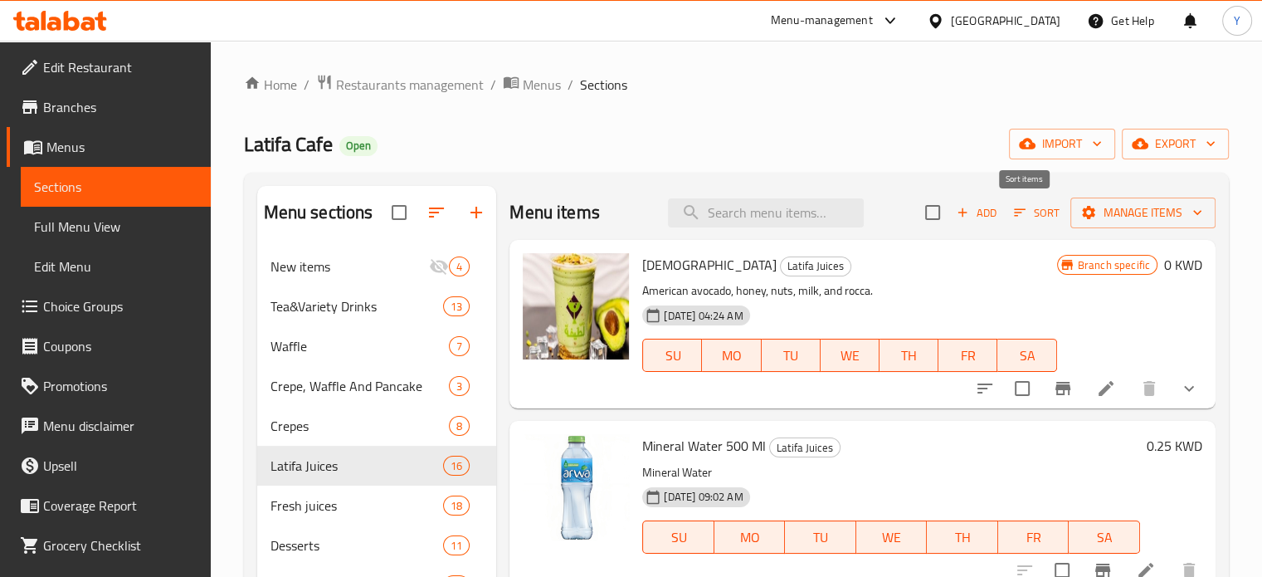
click at [1041, 207] on span "Sort" at bounding box center [1037, 212] width 46 height 19
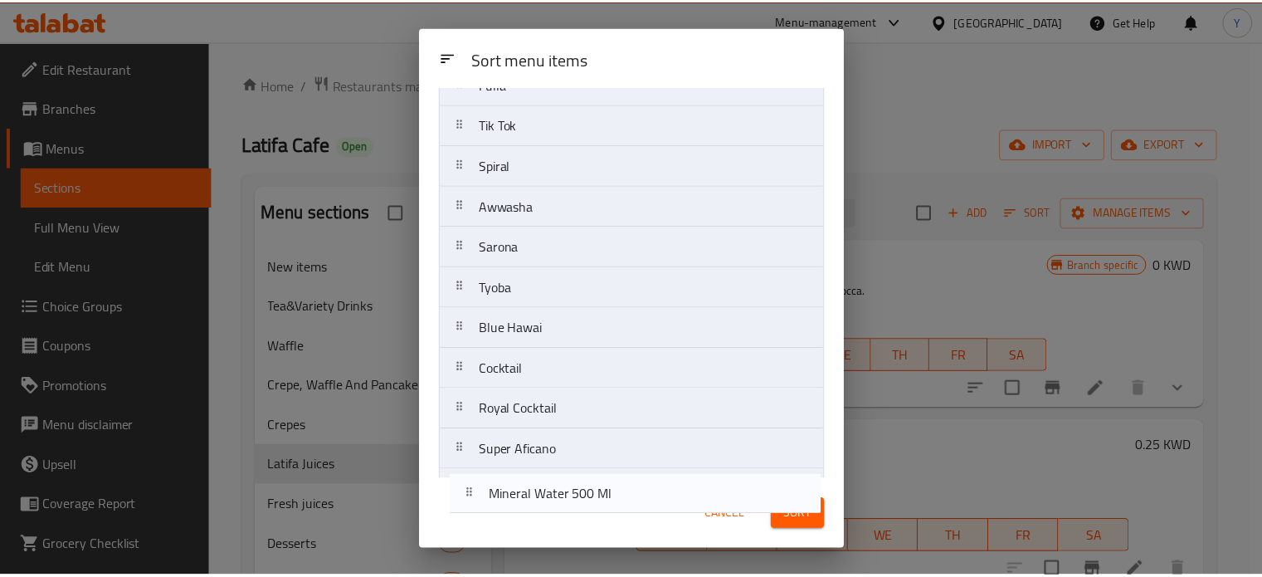
scroll to position [309, 0]
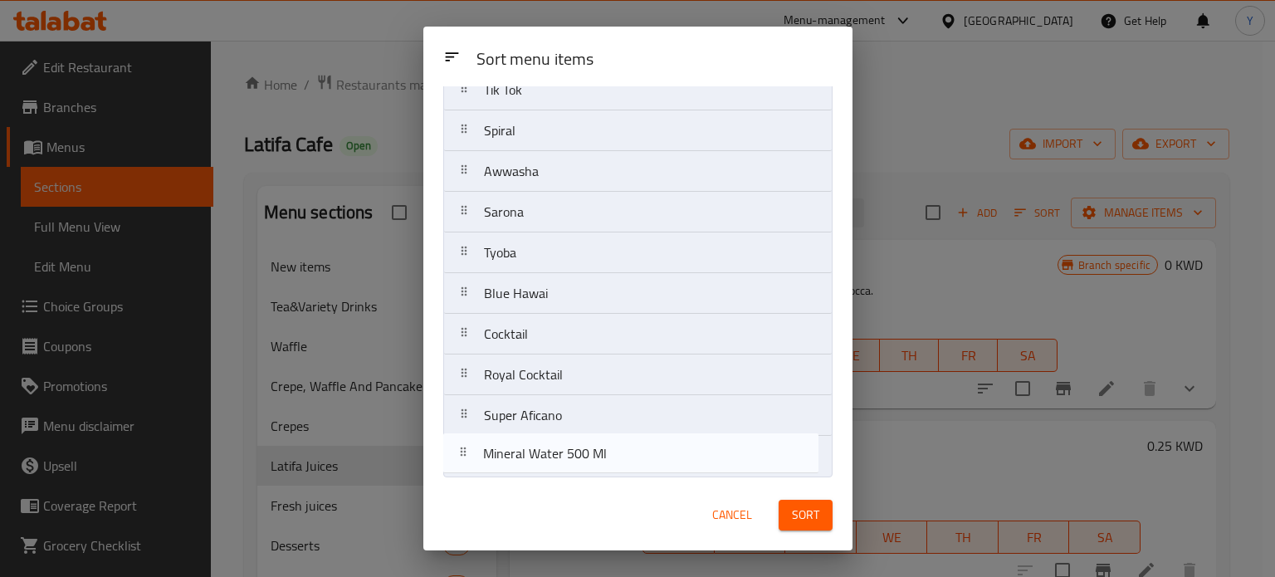
drag, startPoint x: 461, startPoint y: 188, endPoint x: 465, endPoint y: 447, distance: 259.0
click at [462, 452] on nav "Esnafi Mineral Water 500 Ml Fatooma Flamingo (Awar Qalb) Latifa Juice Cotton Ca…" at bounding box center [637, 151] width 389 height 652
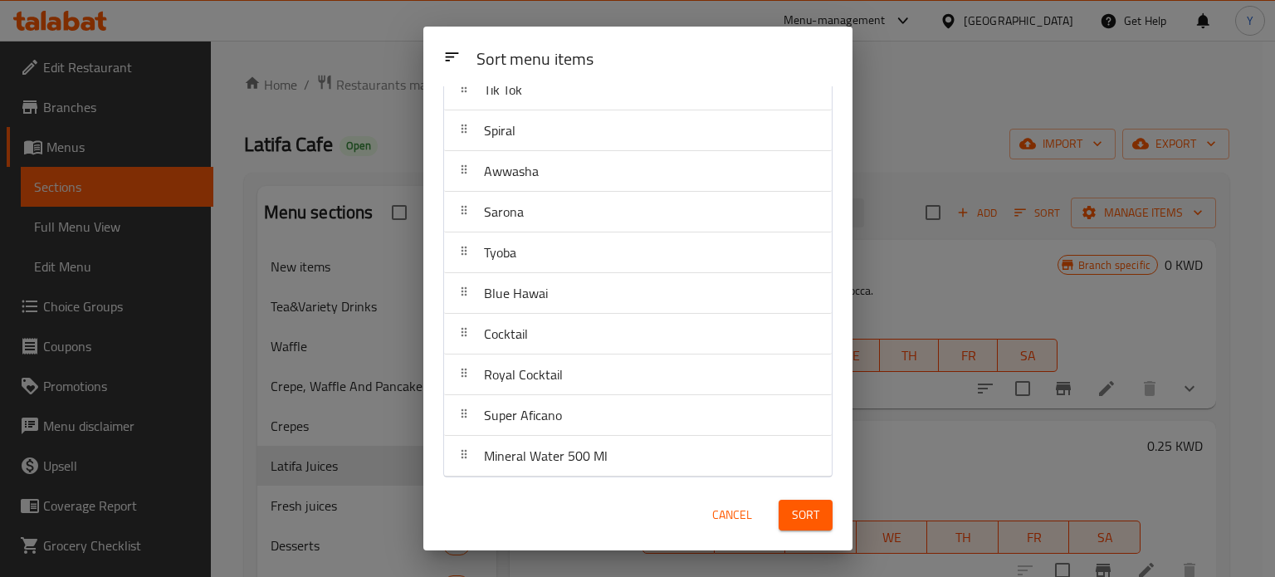
click at [803, 512] on span "Sort" at bounding box center [805, 515] width 27 height 21
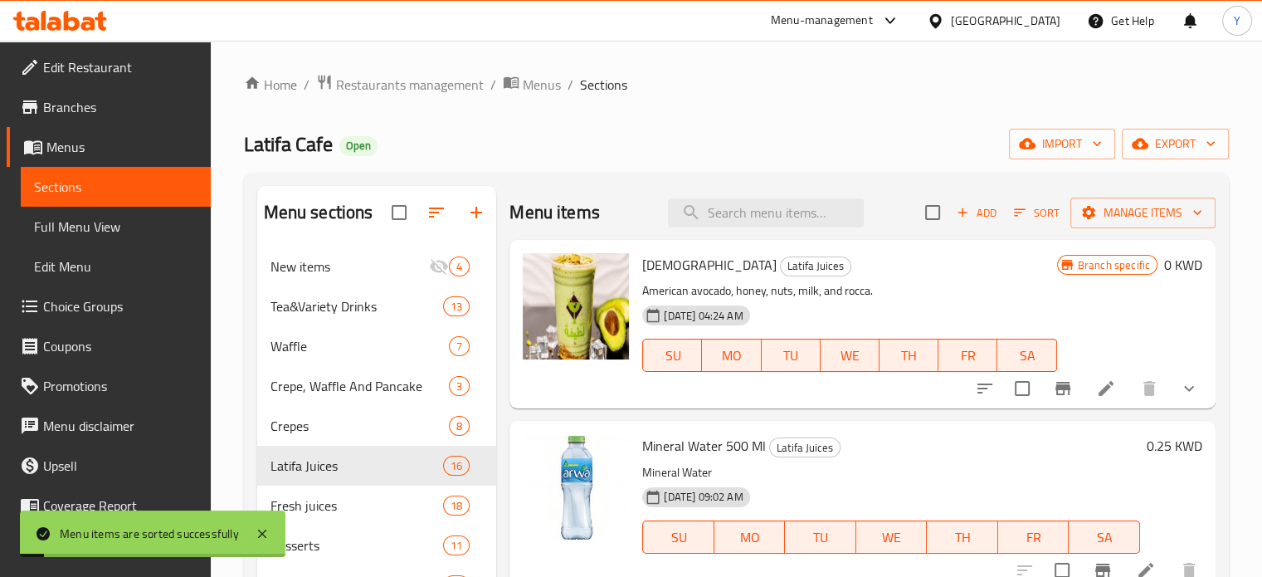
click at [765, 109] on div "Home / Restaurants management / Menus / Sections Latifa Cafe Open import export…" at bounding box center [736, 568] width 985 height 989
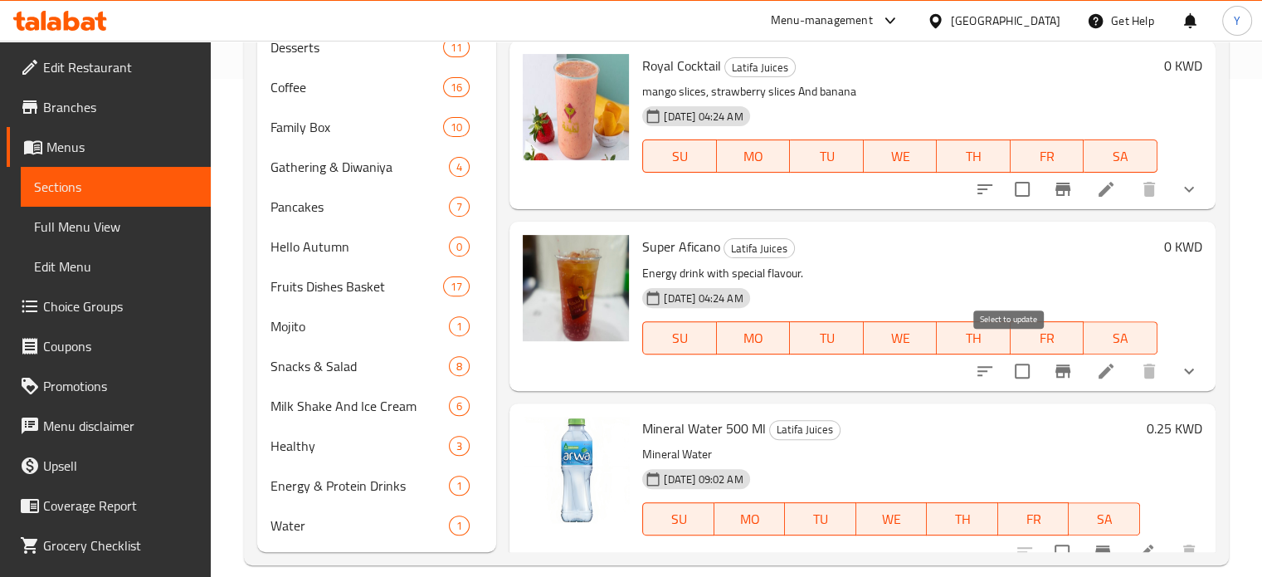
scroll to position [1044, 0]
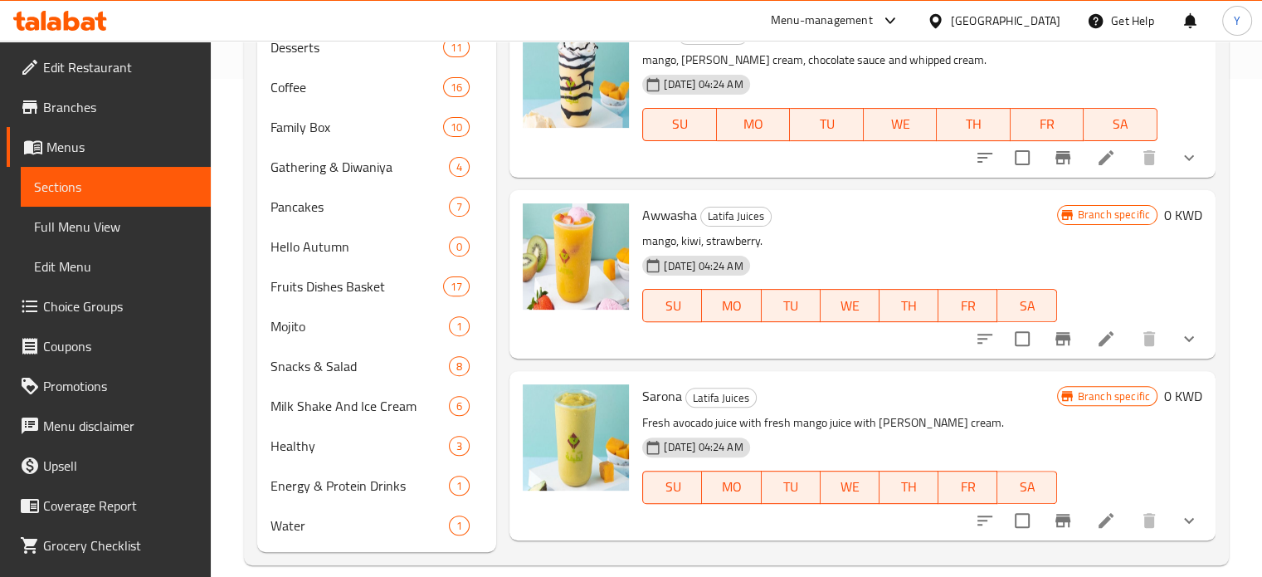
click at [1251, 212] on div "Home / Restaurants management / Menus / Sections Latifa Cafe Open import export…" at bounding box center [736, 71] width 1051 height 1056
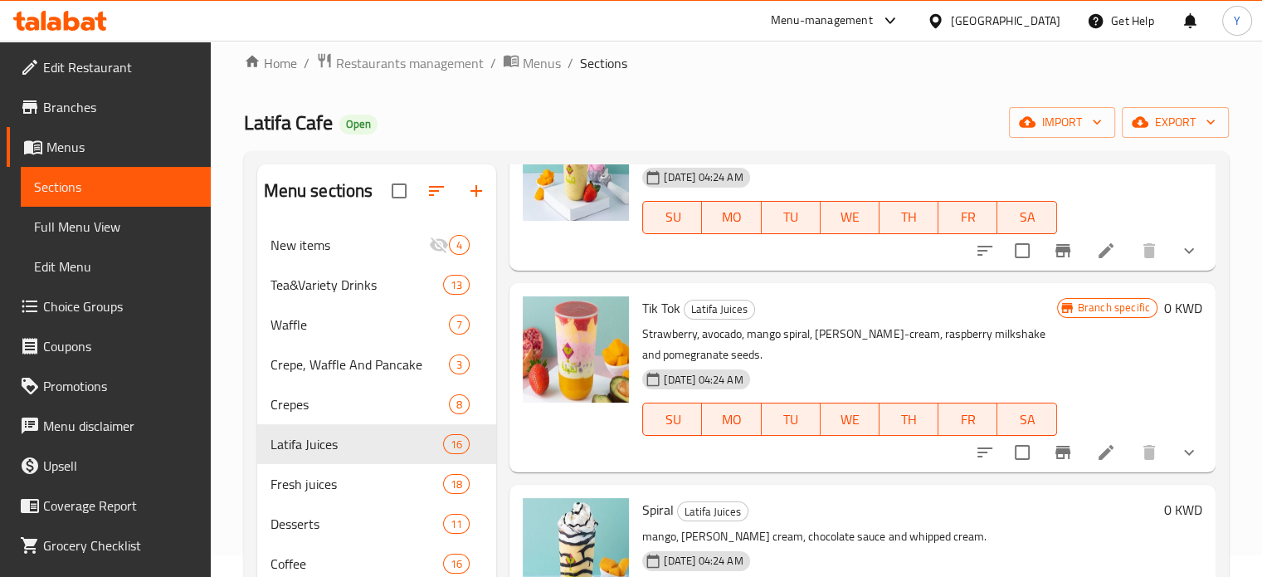
scroll to position [0, 0]
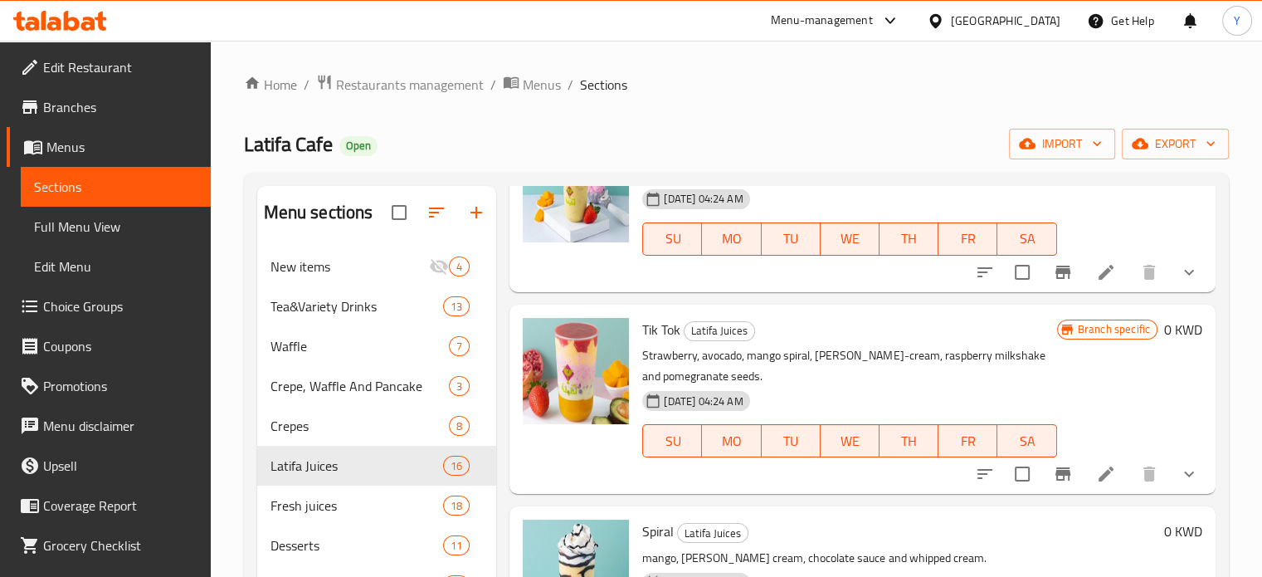
click at [1246, 212] on div "Home / Restaurants management / Menus / Sections Latifa Cafe Open import export…" at bounding box center [736, 569] width 1051 height 1056
click at [787, 107] on div "Home / Restaurants management / Menus / Sections Latifa Cafe Open import export…" at bounding box center [736, 568] width 985 height 989
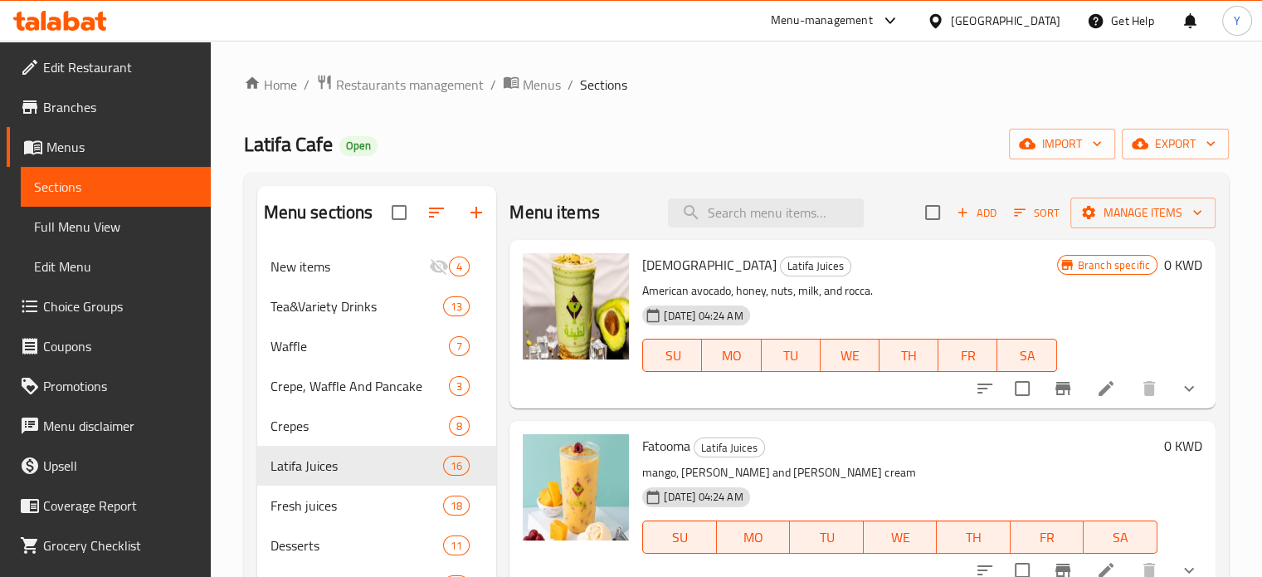
click at [873, 102] on div "Home / Restaurants management / Menus / Sections Latifa Cafe Open import export…" at bounding box center [736, 568] width 985 height 989
